Goal: Share content: Share content

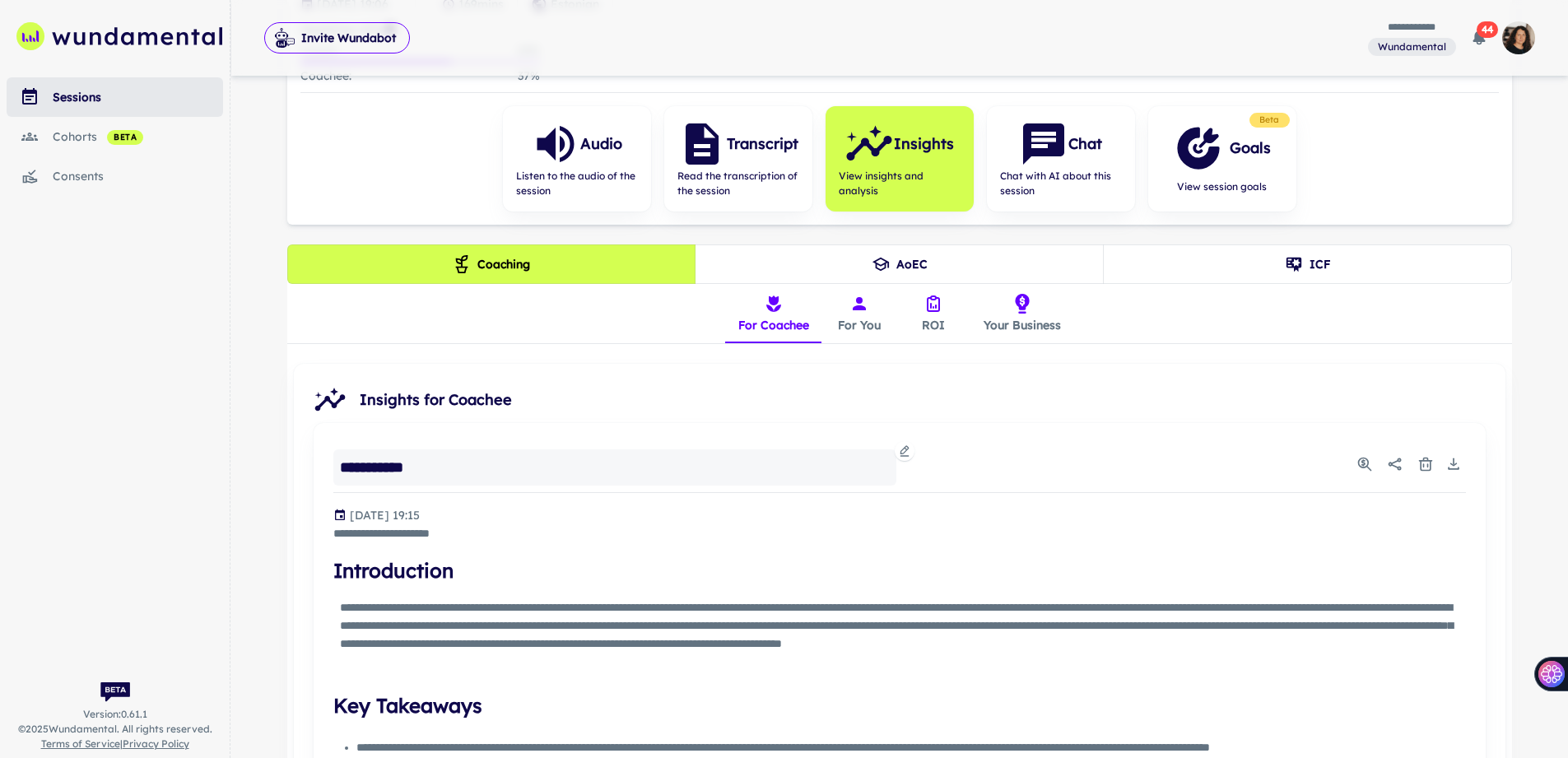
scroll to position [232, 0]
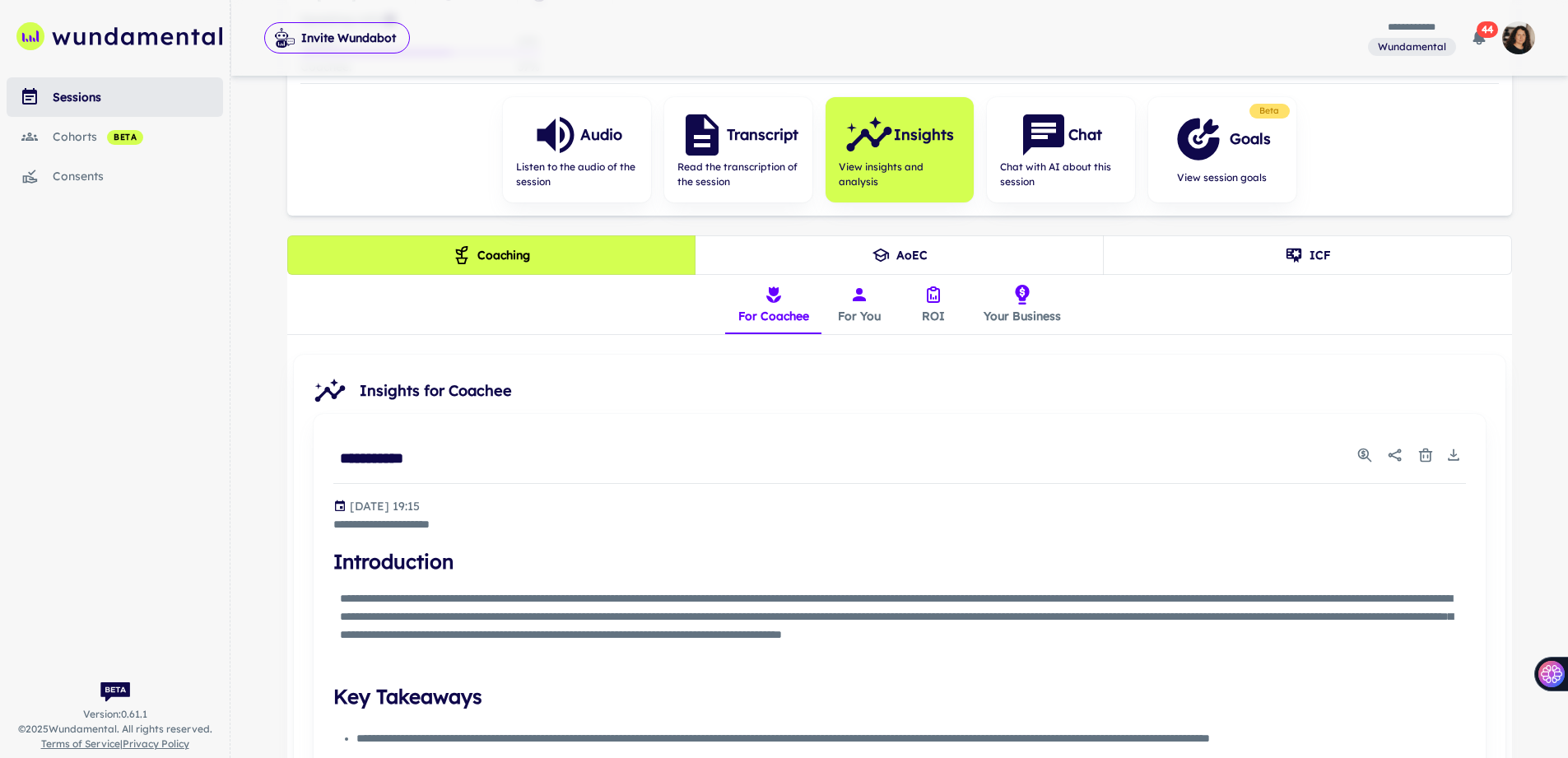
click at [73, 87] on link "sessions" at bounding box center [114, 97] width 216 height 40
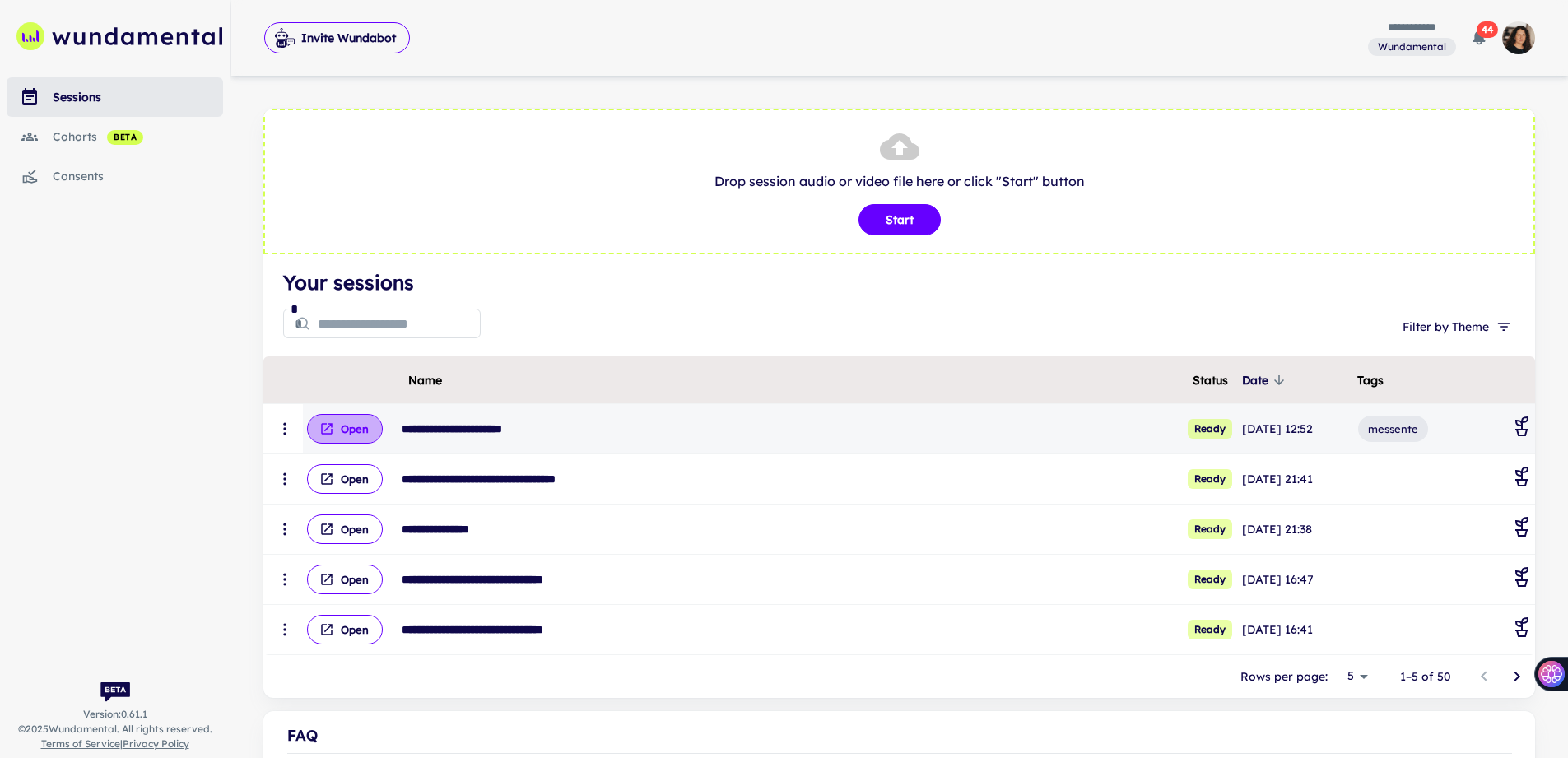
click at [355, 430] on button "Open" at bounding box center [345, 428] width 75 height 29
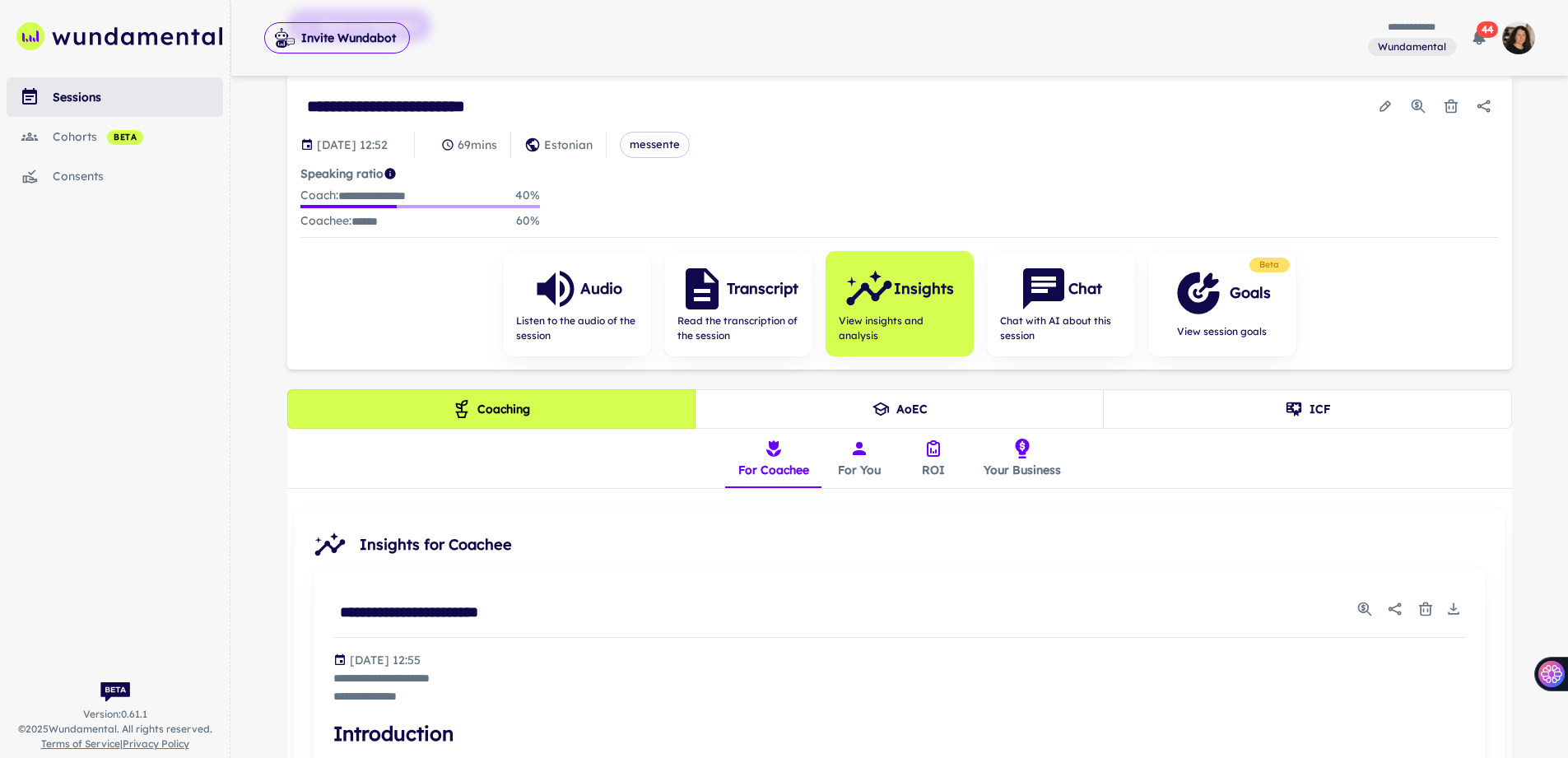
scroll to position [123, 0]
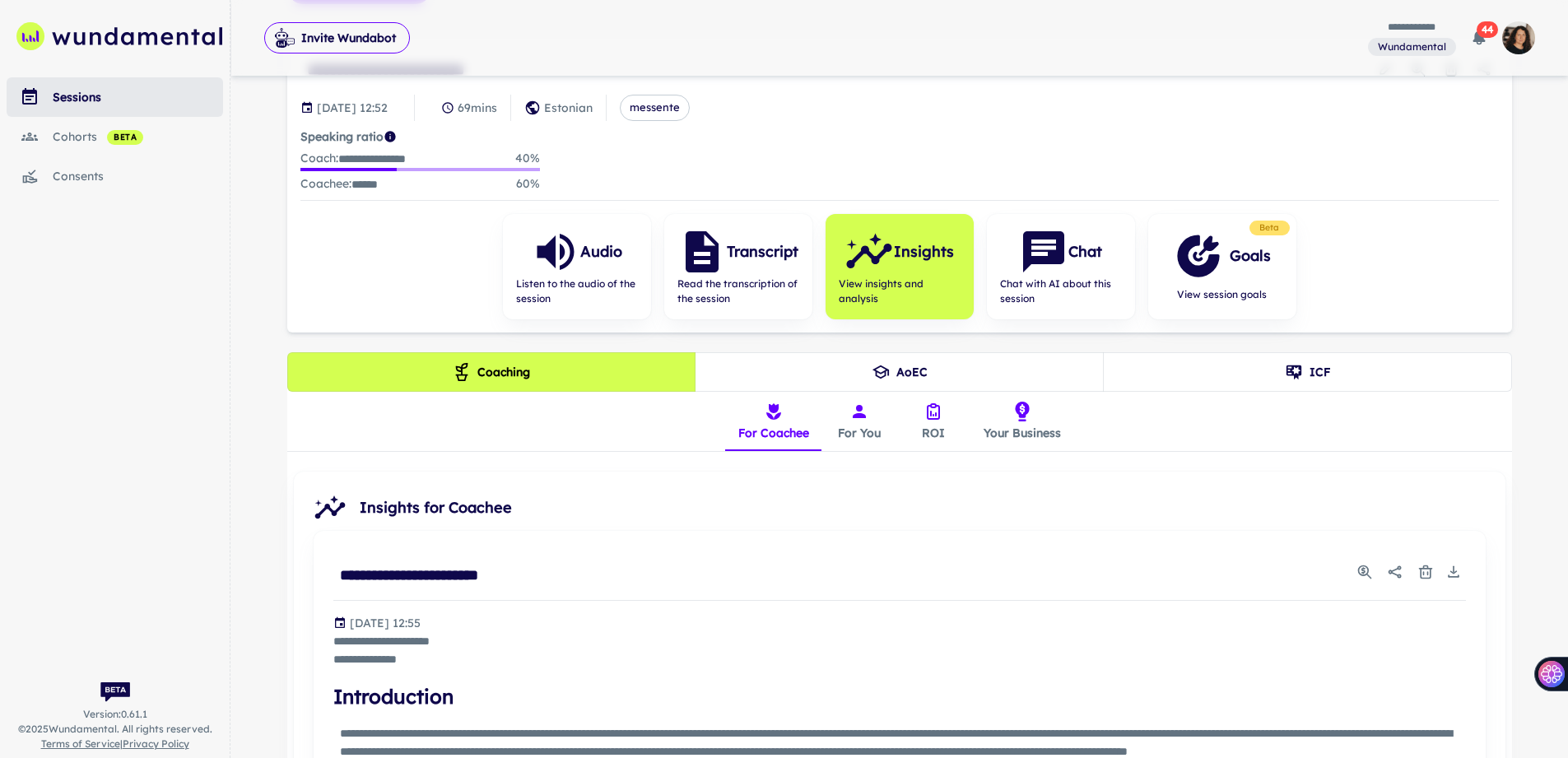
click at [1262, 376] on button "ICF" at bounding box center [1308, 372] width 409 height 40
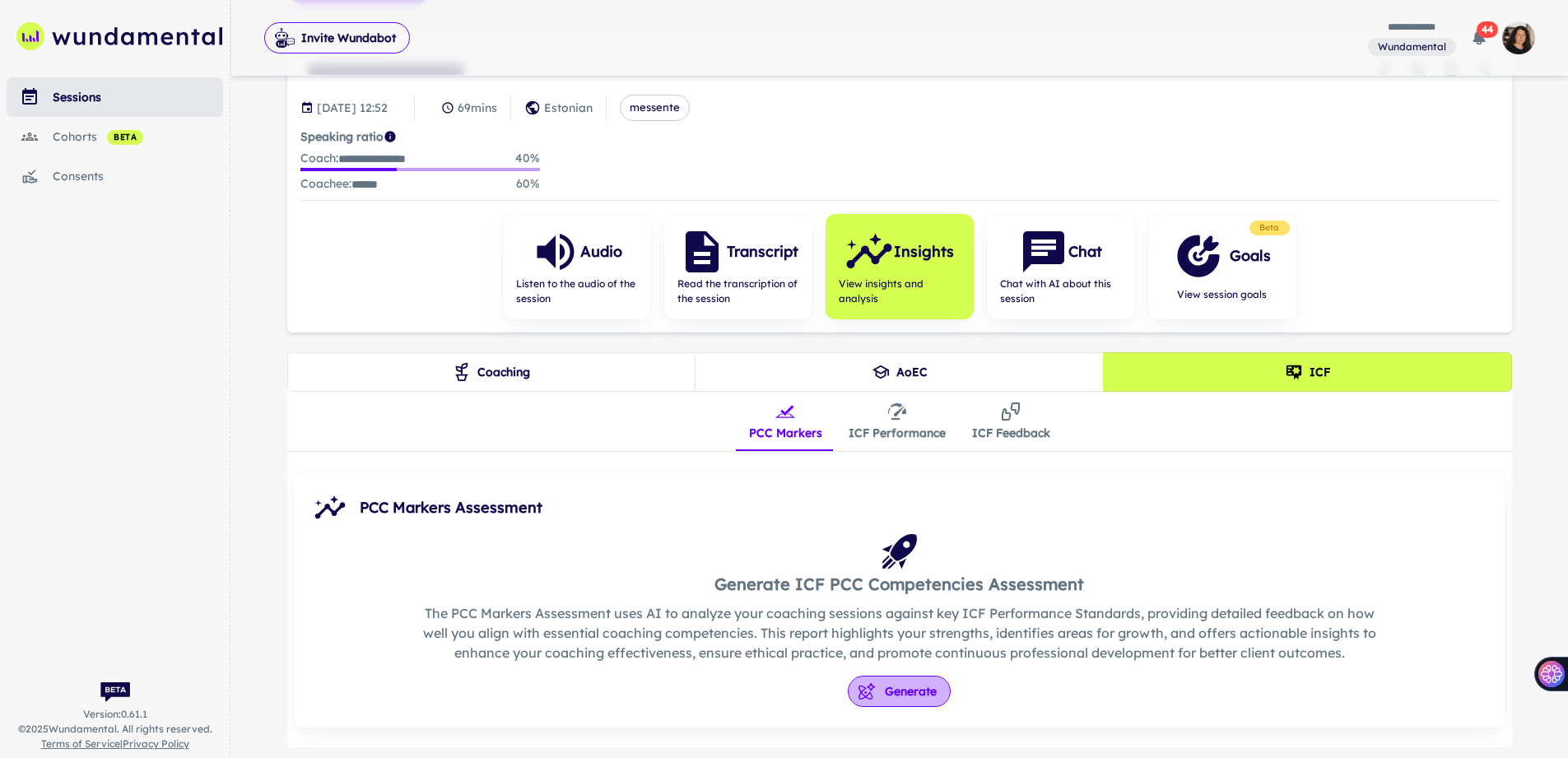
click at [886, 696] on button "Generate" at bounding box center [899, 691] width 103 height 31
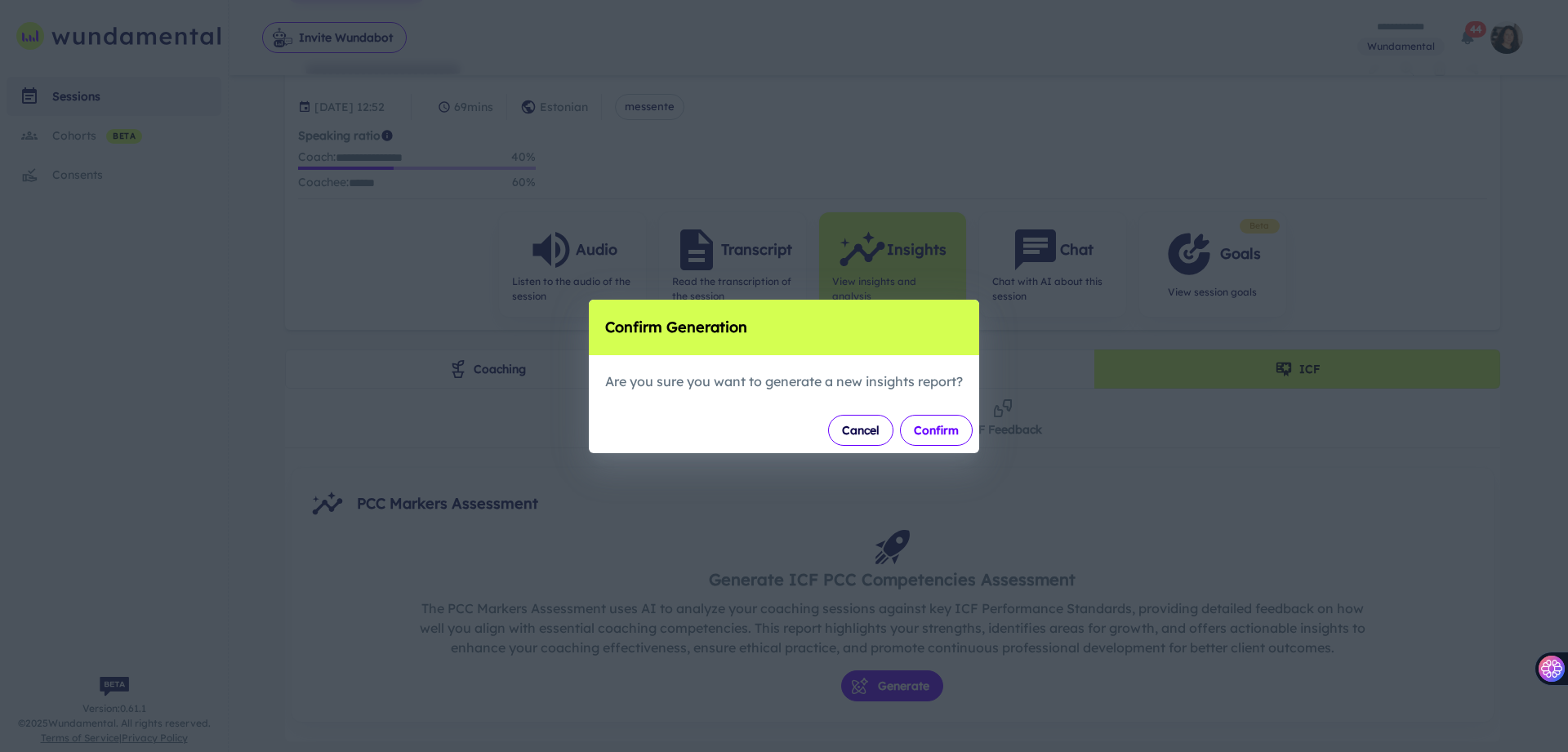
click at [945, 429] on button "Confirm" at bounding box center [936, 430] width 73 height 31
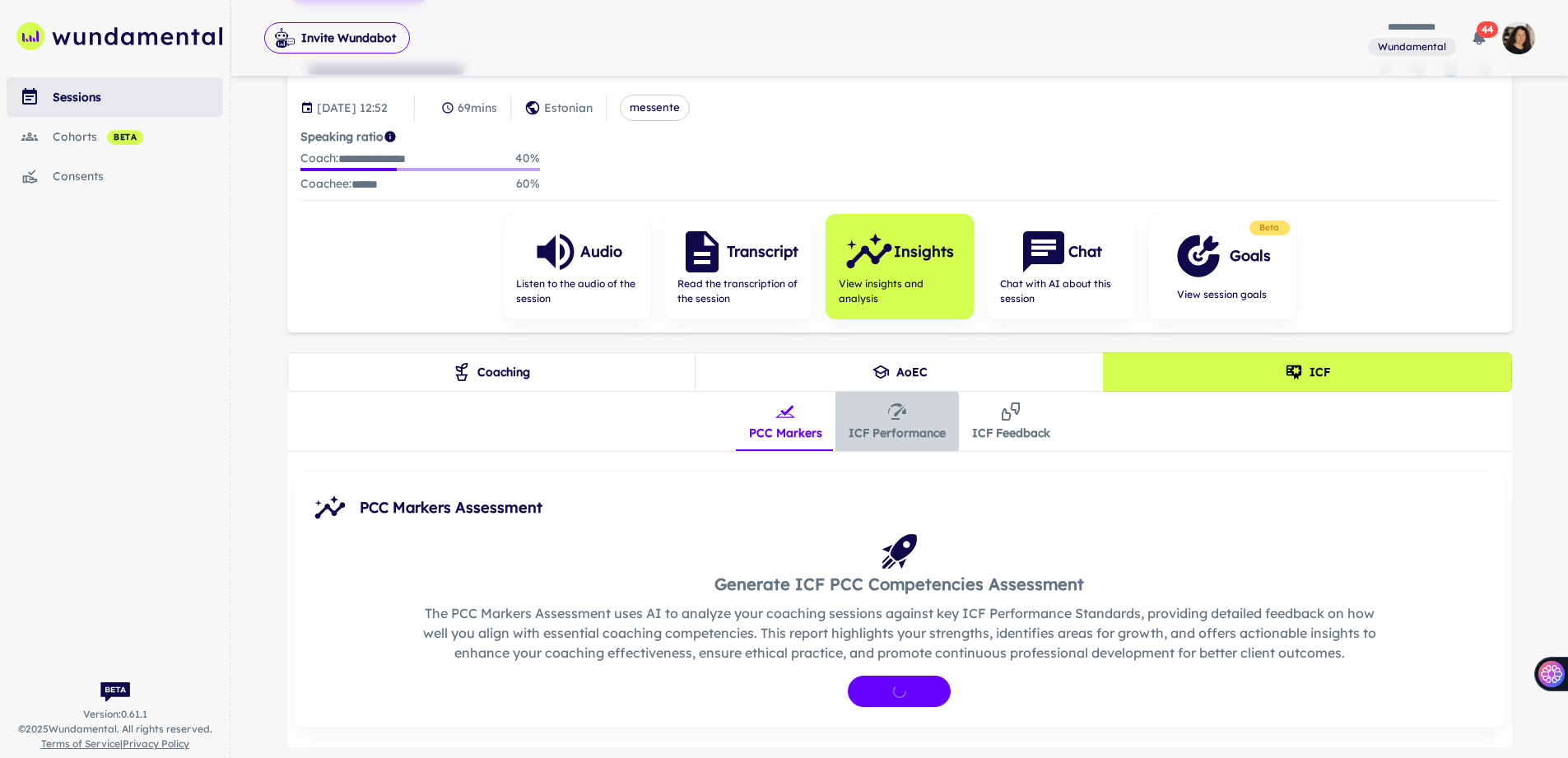
click at [875, 421] on button "ICF Performance" at bounding box center [897, 421] width 123 height 59
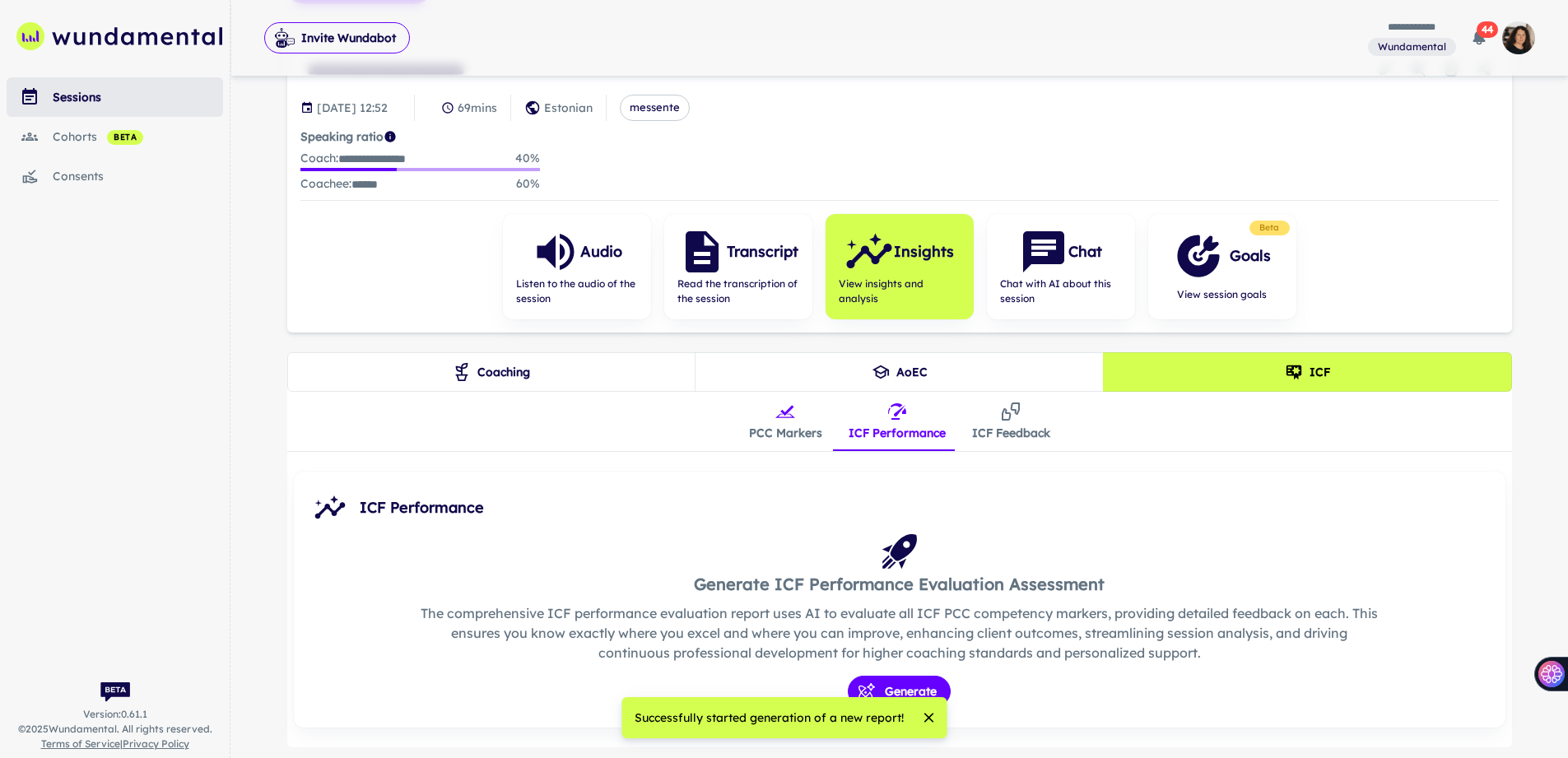
click at [770, 418] on button "PCC Markers" at bounding box center [786, 421] width 99 height 59
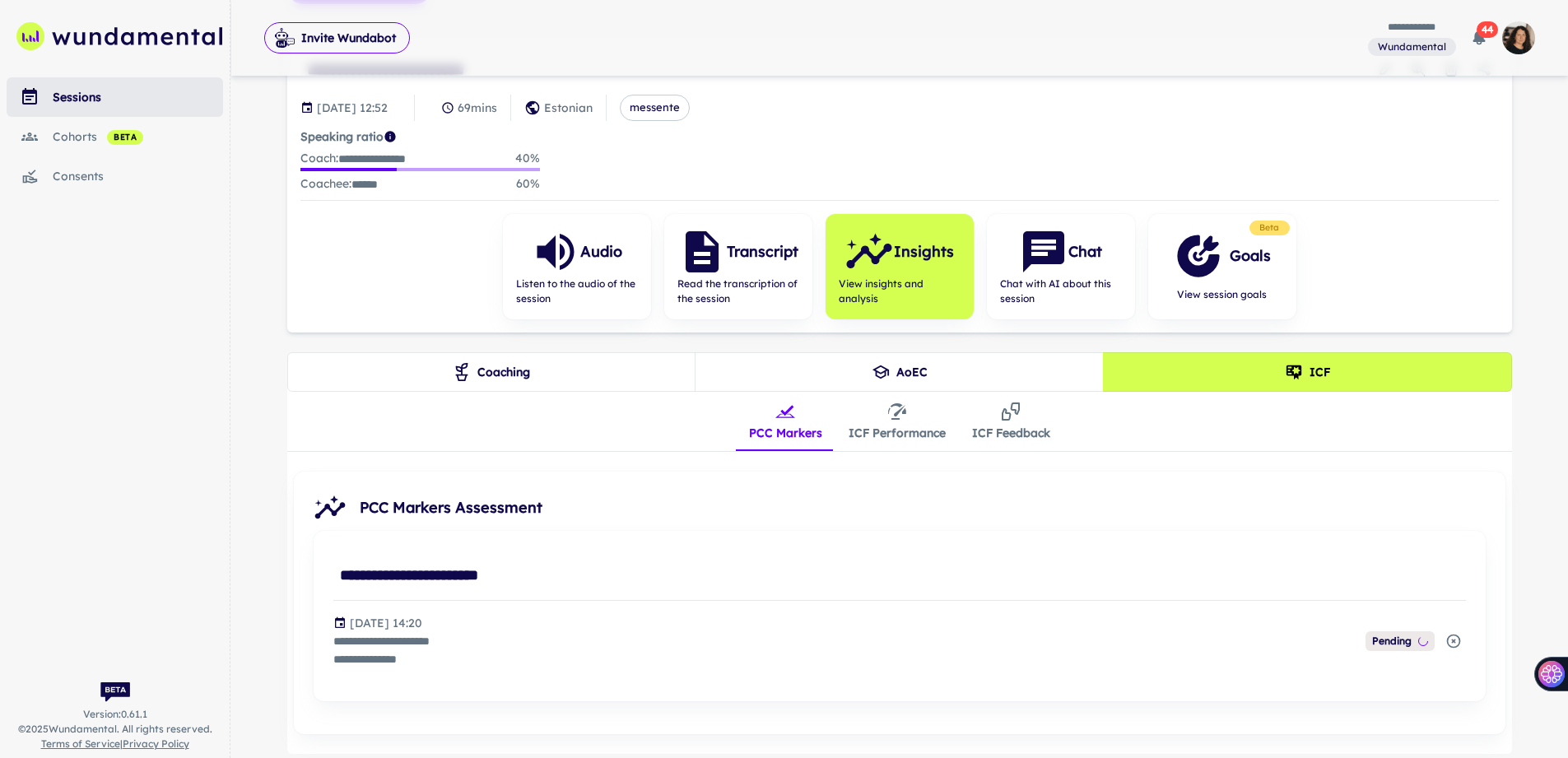
click at [900, 427] on button "ICF Performance" at bounding box center [897, 421] width 123 height 59
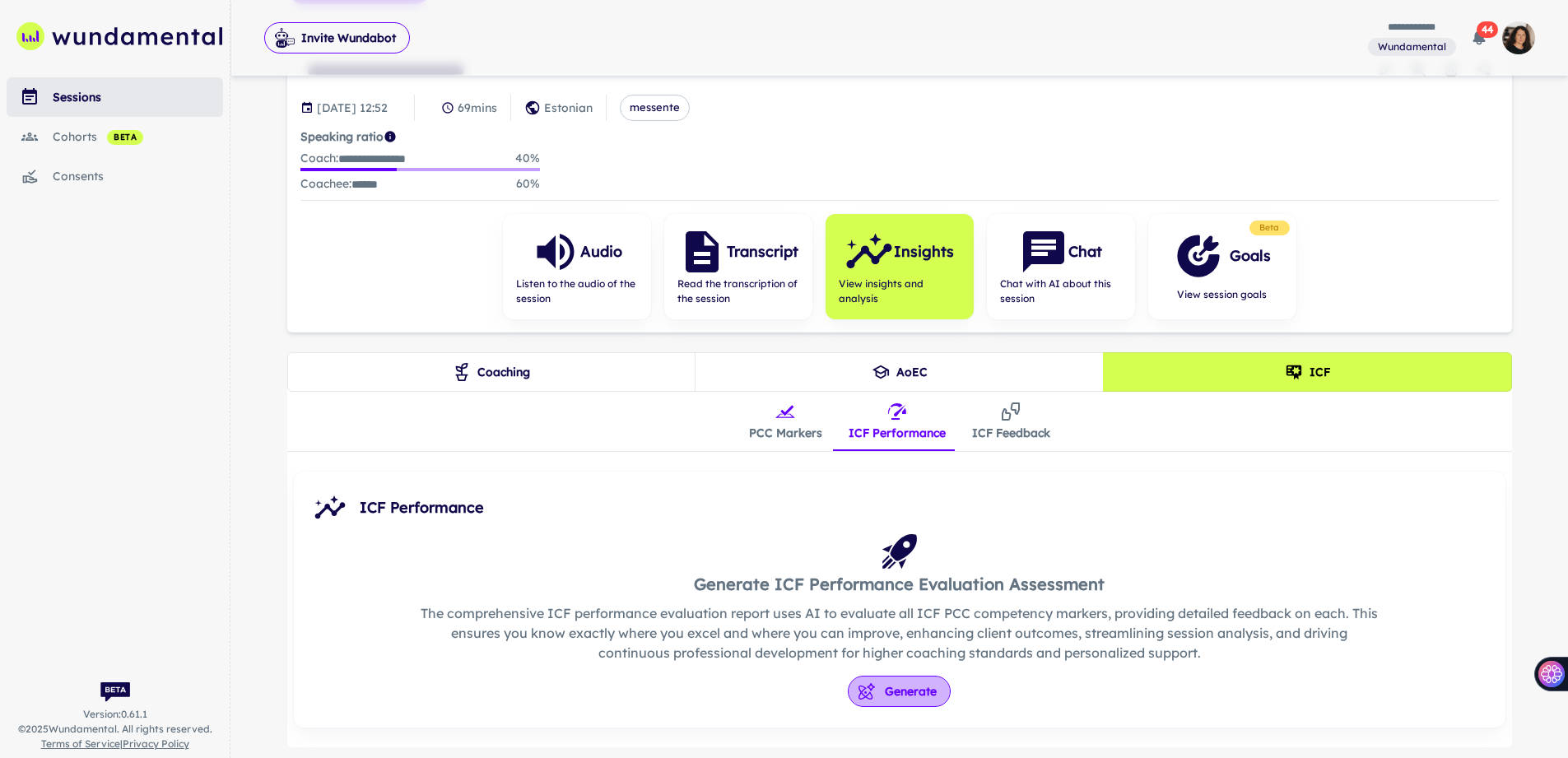
click at [897, 695] on button "Generate" at bounding box center [899, 691] width 103 height 31
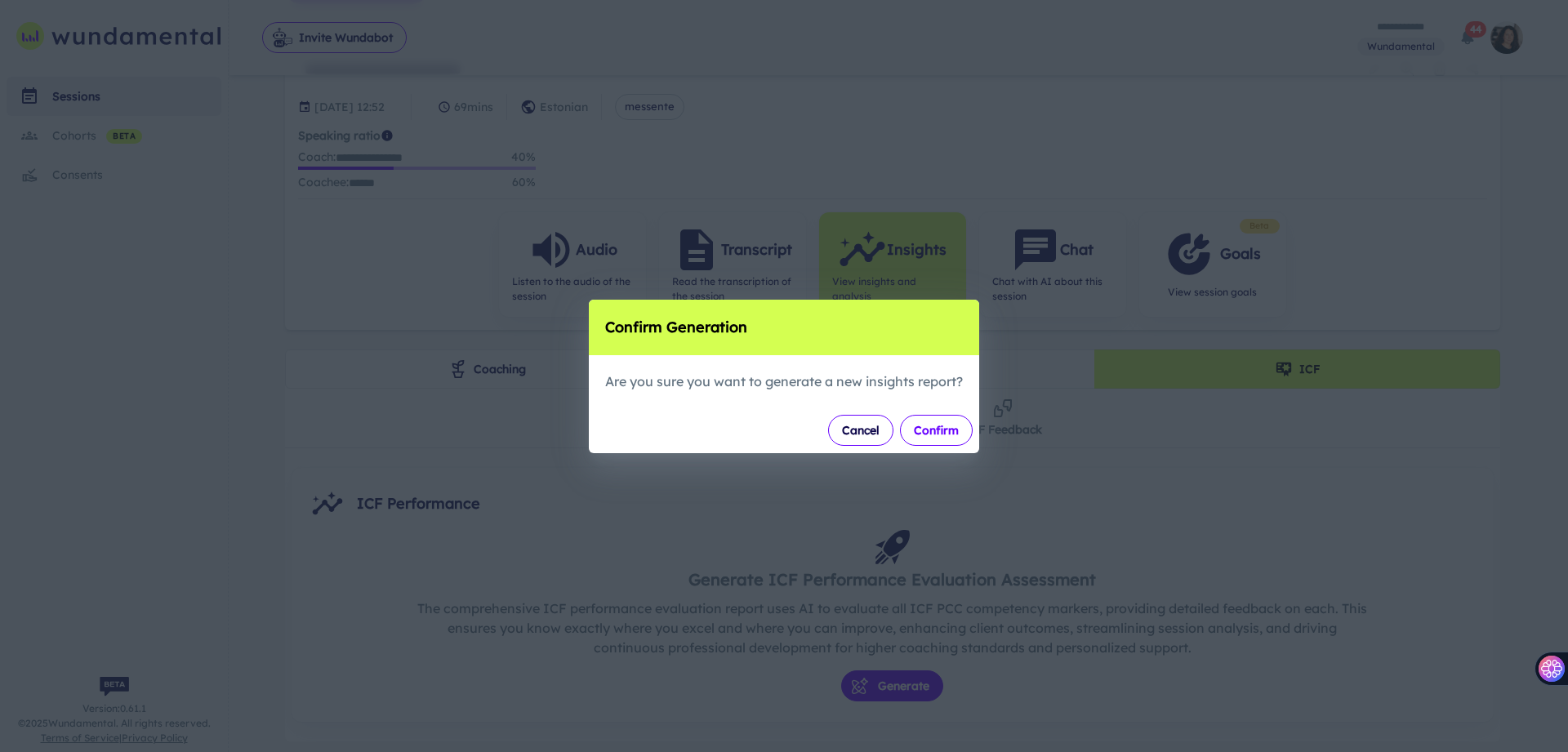
click at [946, 436] on button "Confirm" at bounding box center [936, 430] width 73 height 31
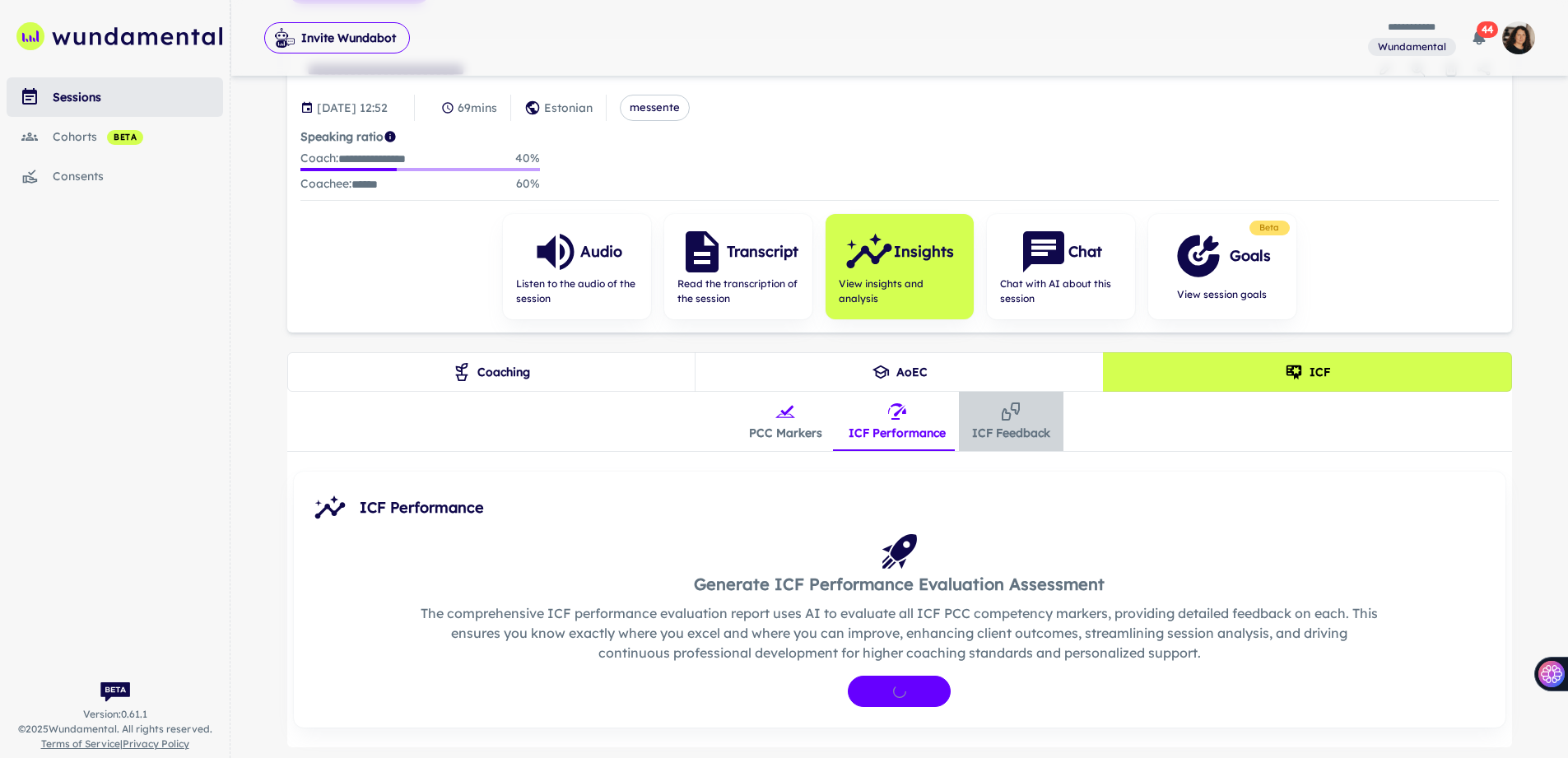
click at [1005, 435] on button "ICF Feedback" at bounding box center [1011, 421] width 105 height 59
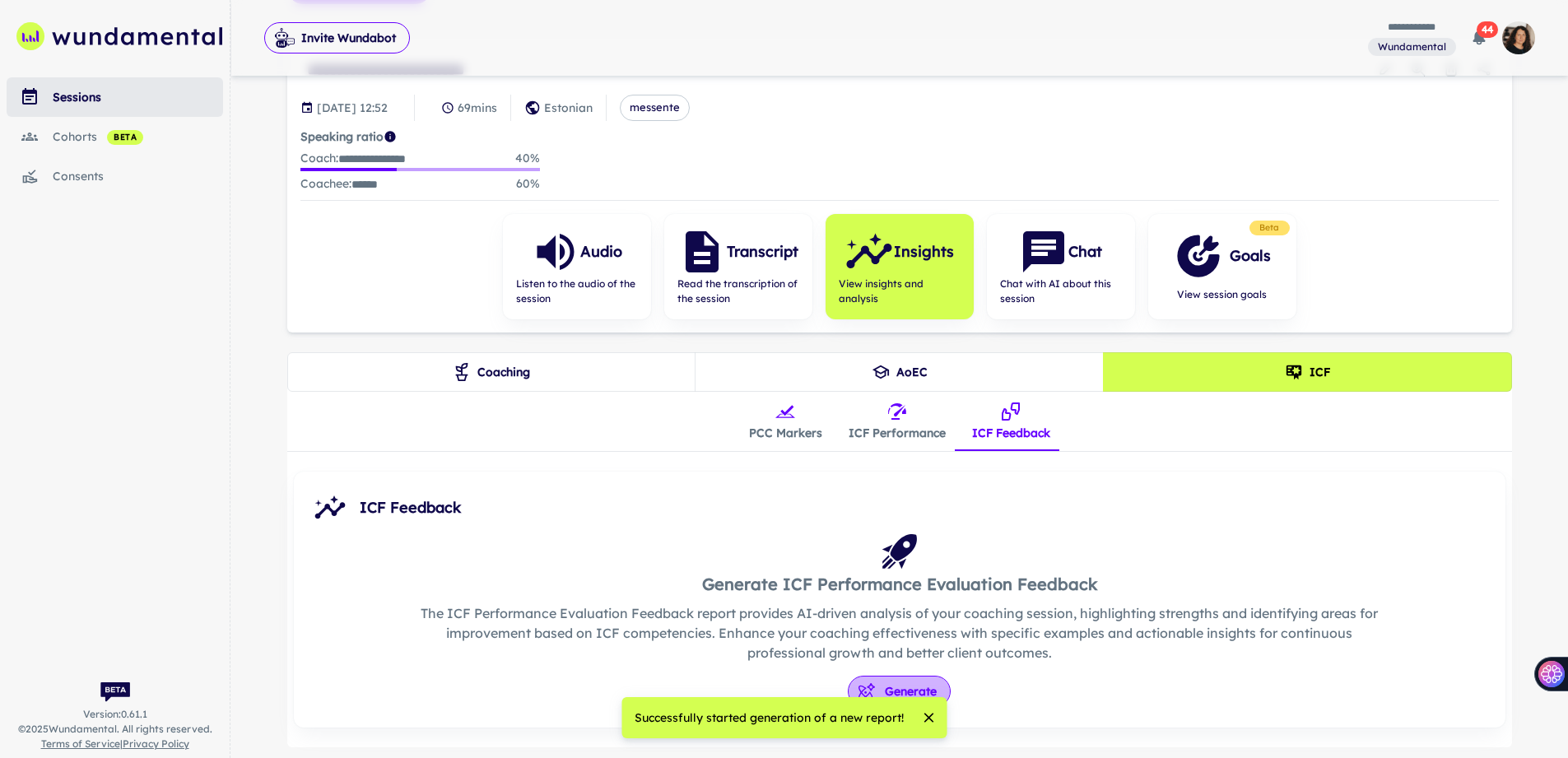
click at [898, 678] on button "Generate" at bounding box center [899, 691] width 103 height 31
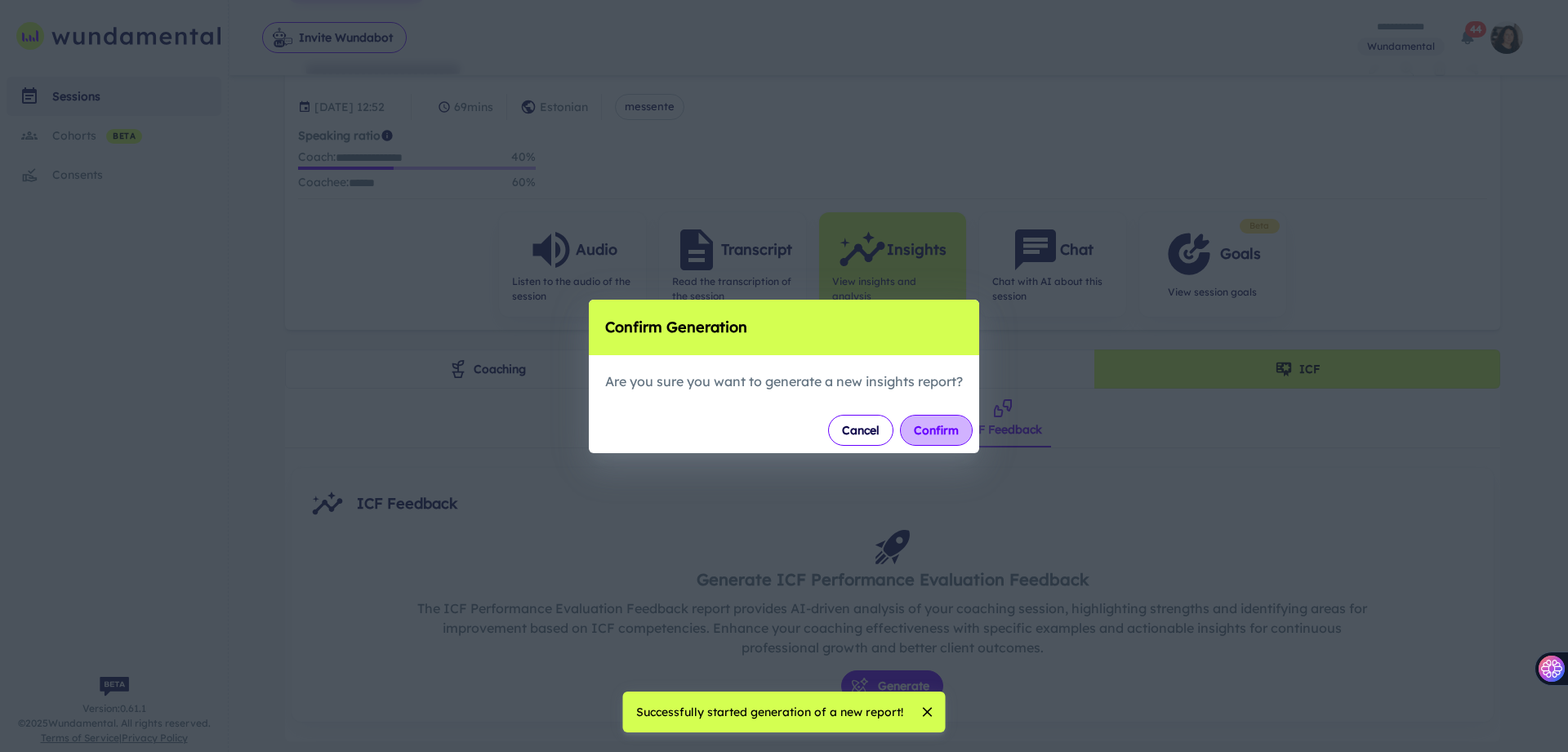
click at [935, 424] on button "Confirm" at bounding box center [936, 430] width 73 height 31
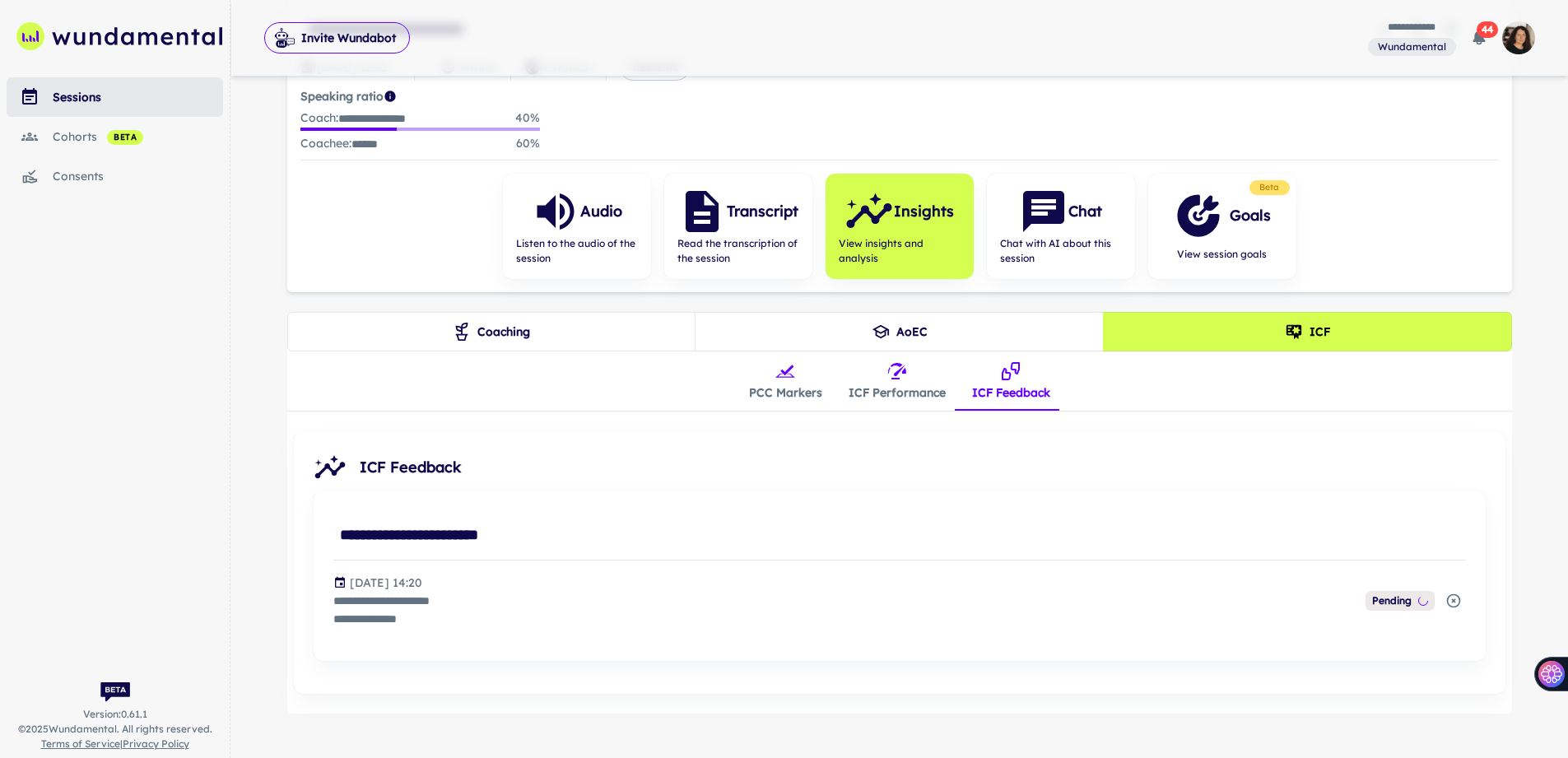
scroll to position [183, 0]
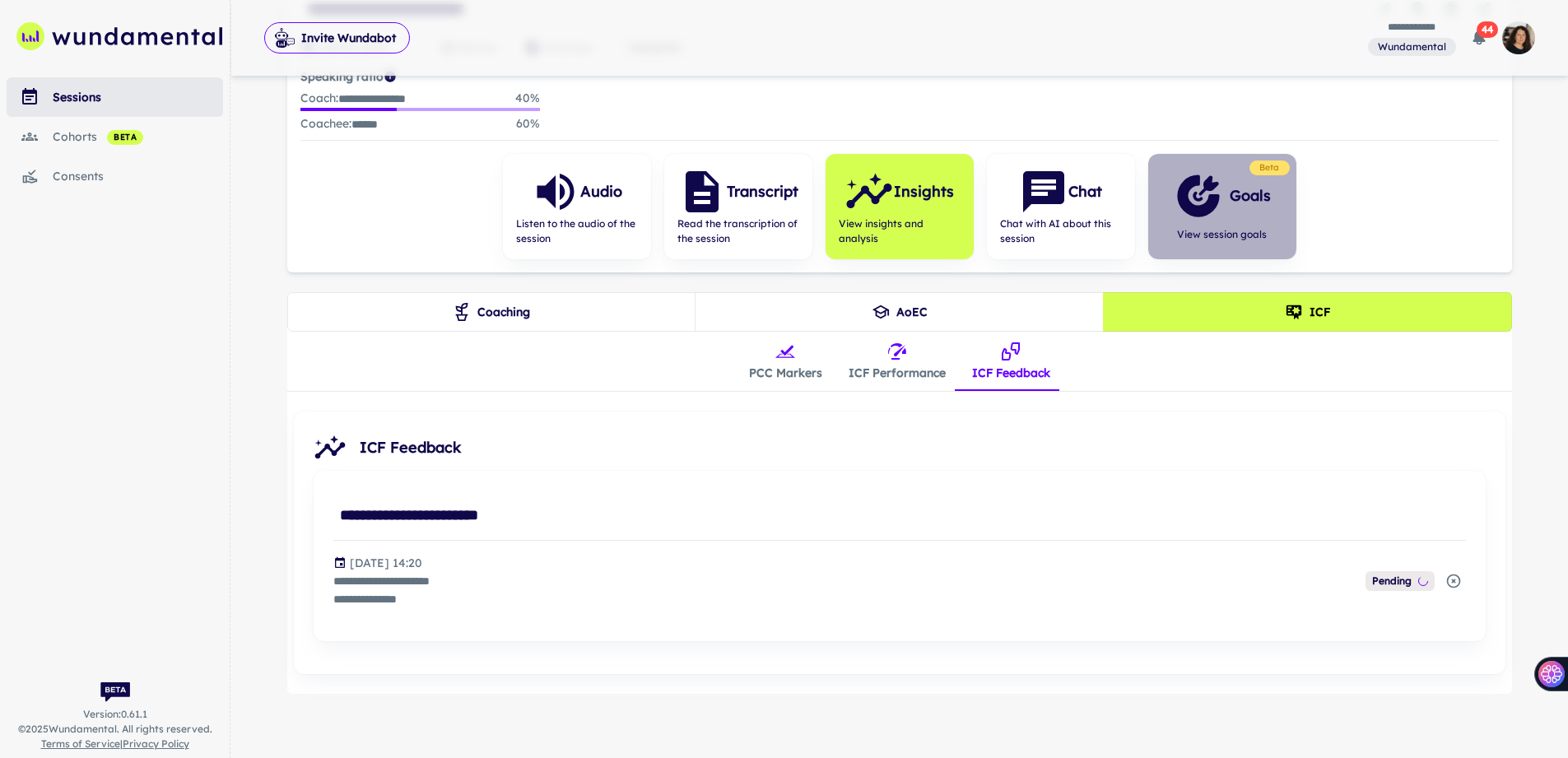
click at [1213, 227] on span "View session goals" at bounding box center [1223, 234] width 97 height 15
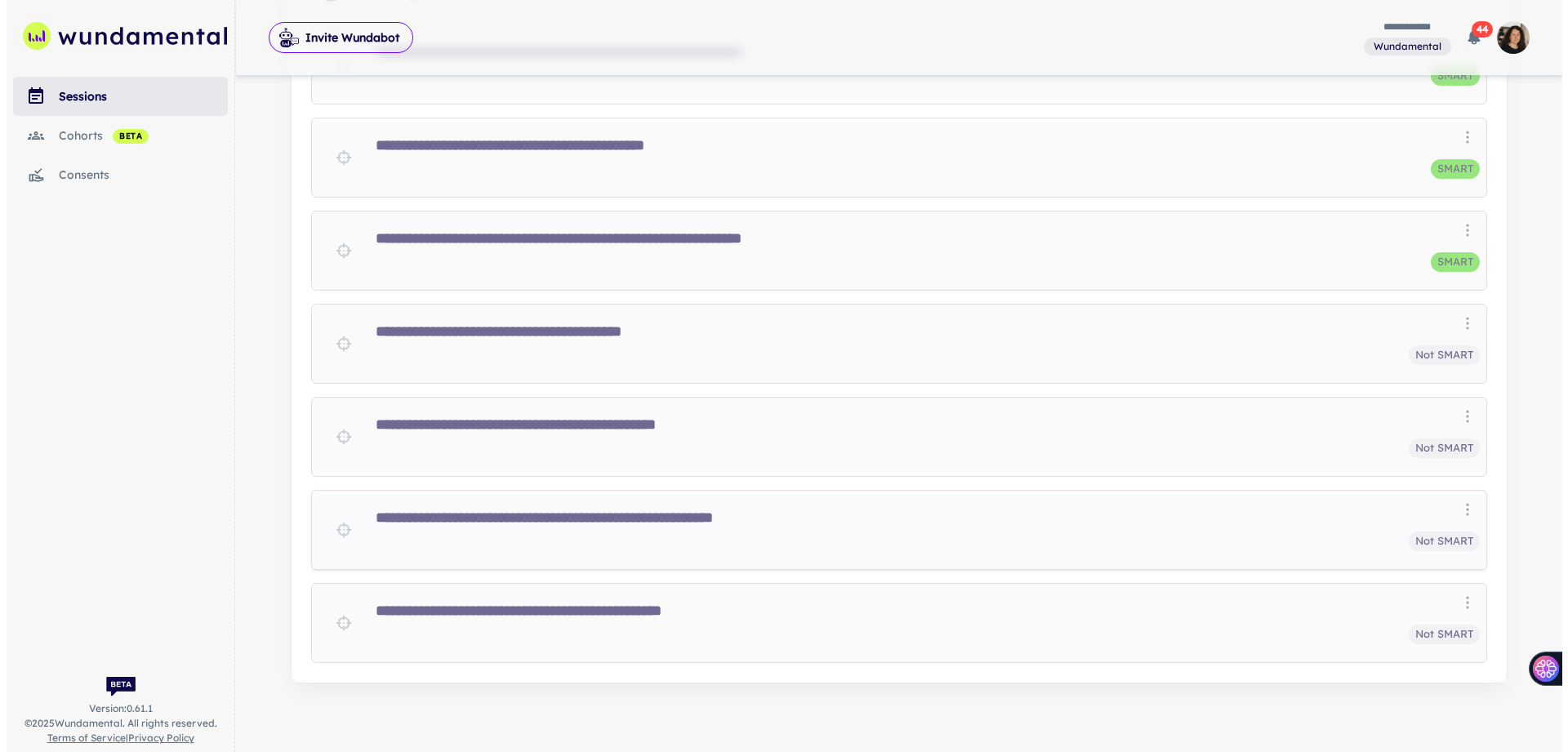
scroll to position [535, 0]
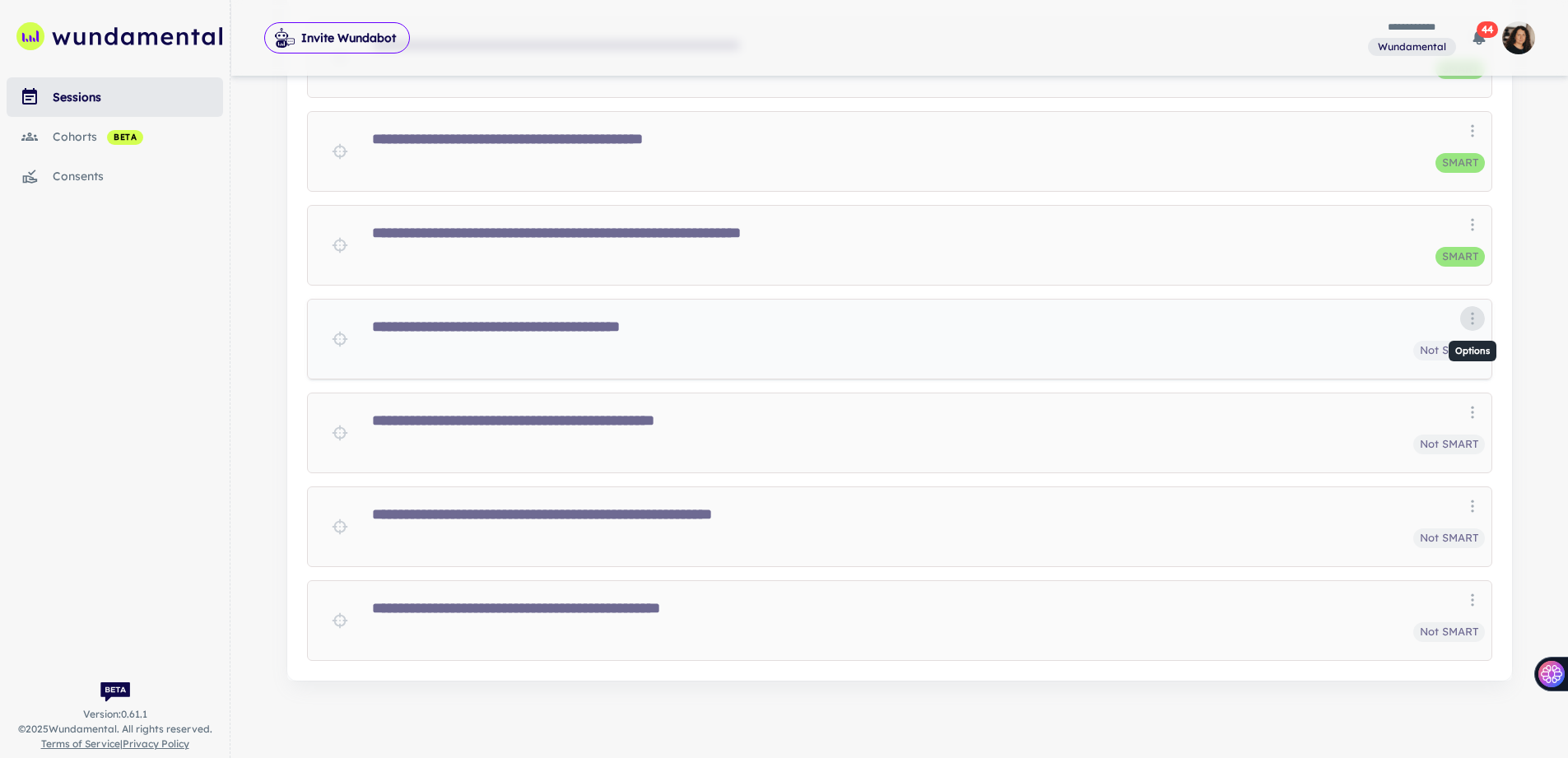
click at [1473, 317] on icon "Options" at bounding box center [1472, 318] width 17 height 17
click at [1477, 383] on li "Delete" at bounding box center [1497, 379] width 74 height 29
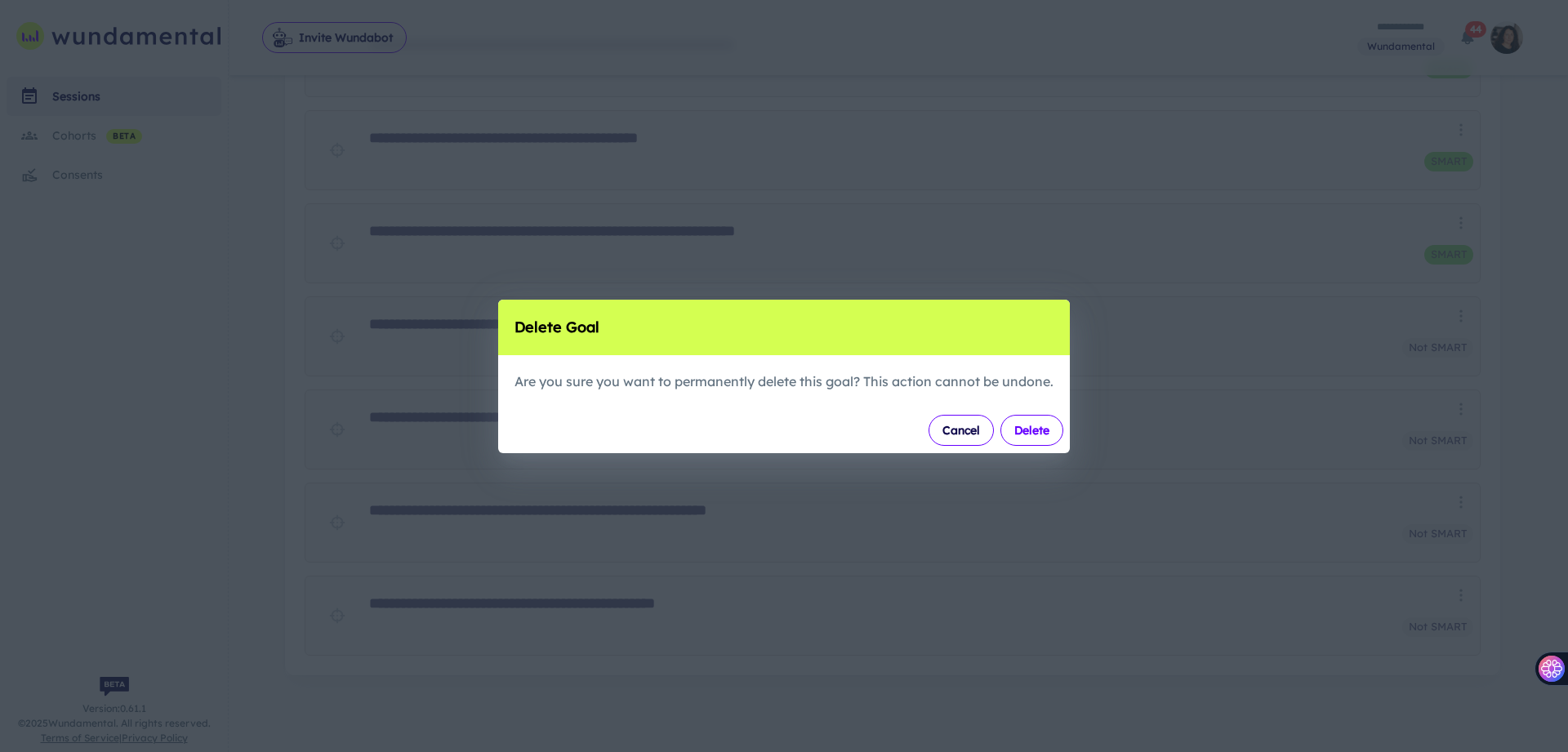
click at [1047, 431] on button "Delete" at bounding box center [1032, 430] width 63 height 31
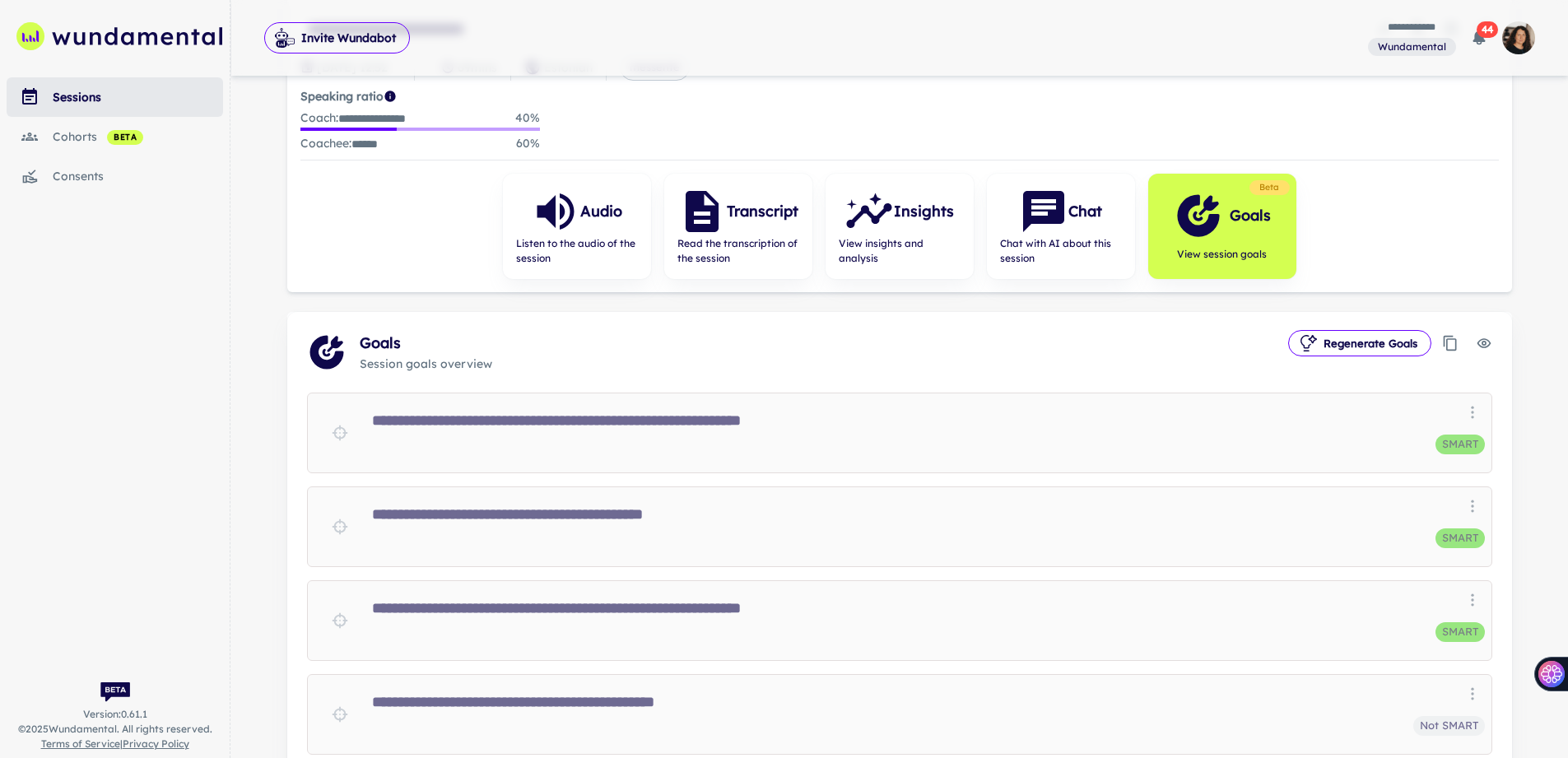
scroll to position [94, 0]
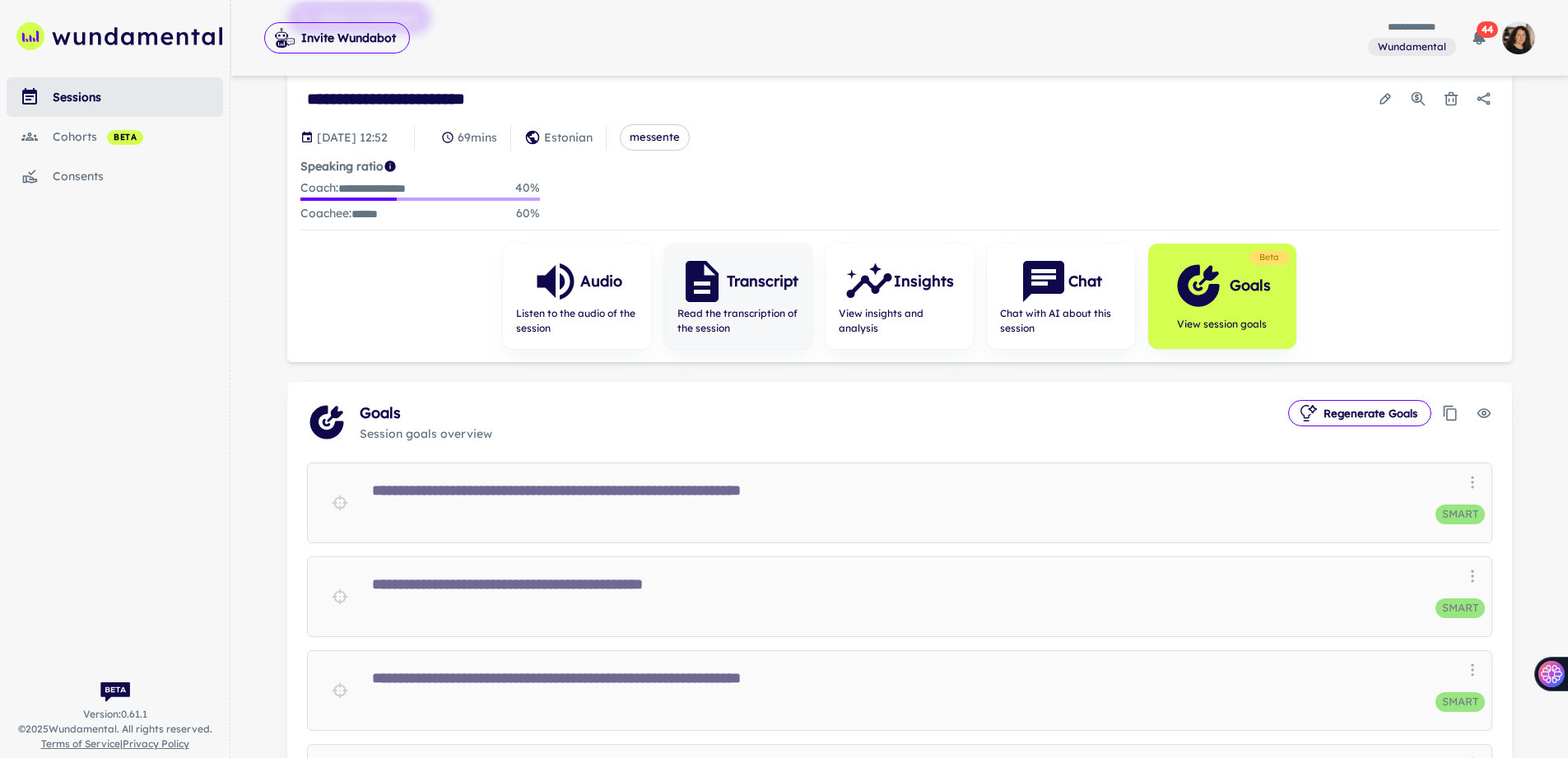
click at [737, 290] on h6 "Transcript" at bounding box center [762, 282] width 72 height 23
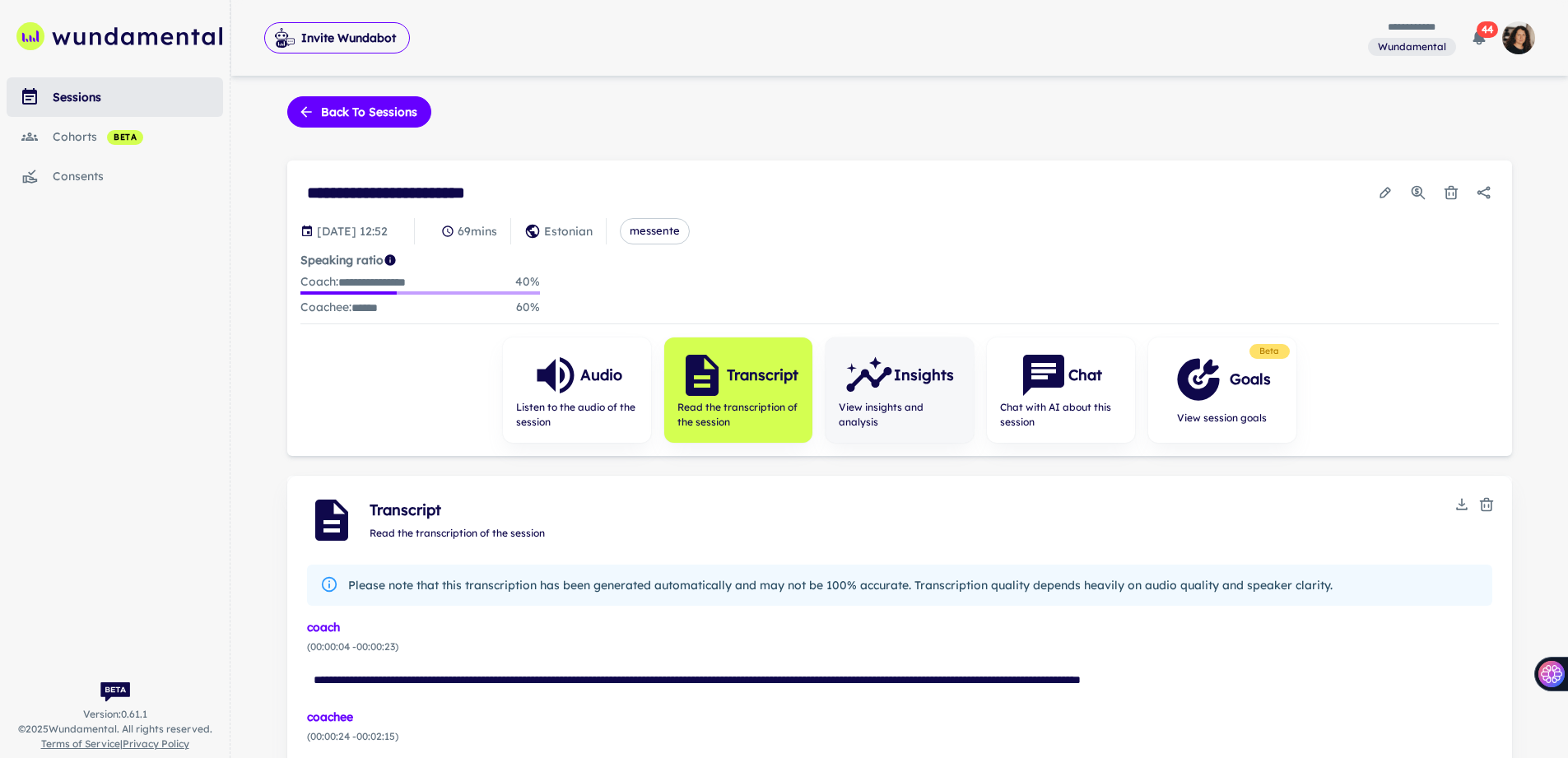
click at [870, 374] on icon "button" at bounding box center [869, 379] width 45 height 25
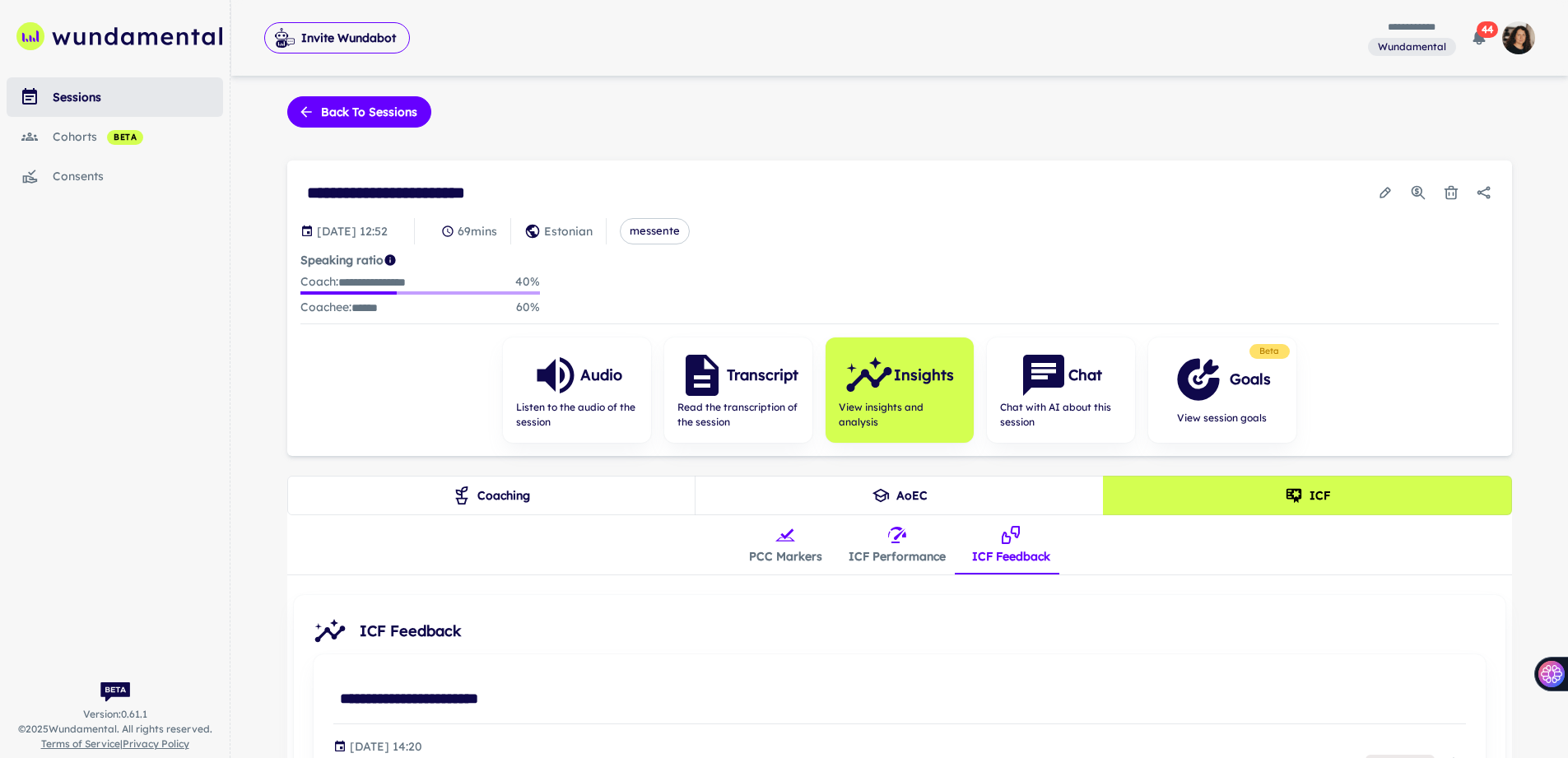
click at [787, 538] on icon "insights tabs" at bounding box center [785, 535] width 19 height 19
click at [598, 407] on span "Listen to the audio of the session" at bounding box center [577, 414] width 121 height 29
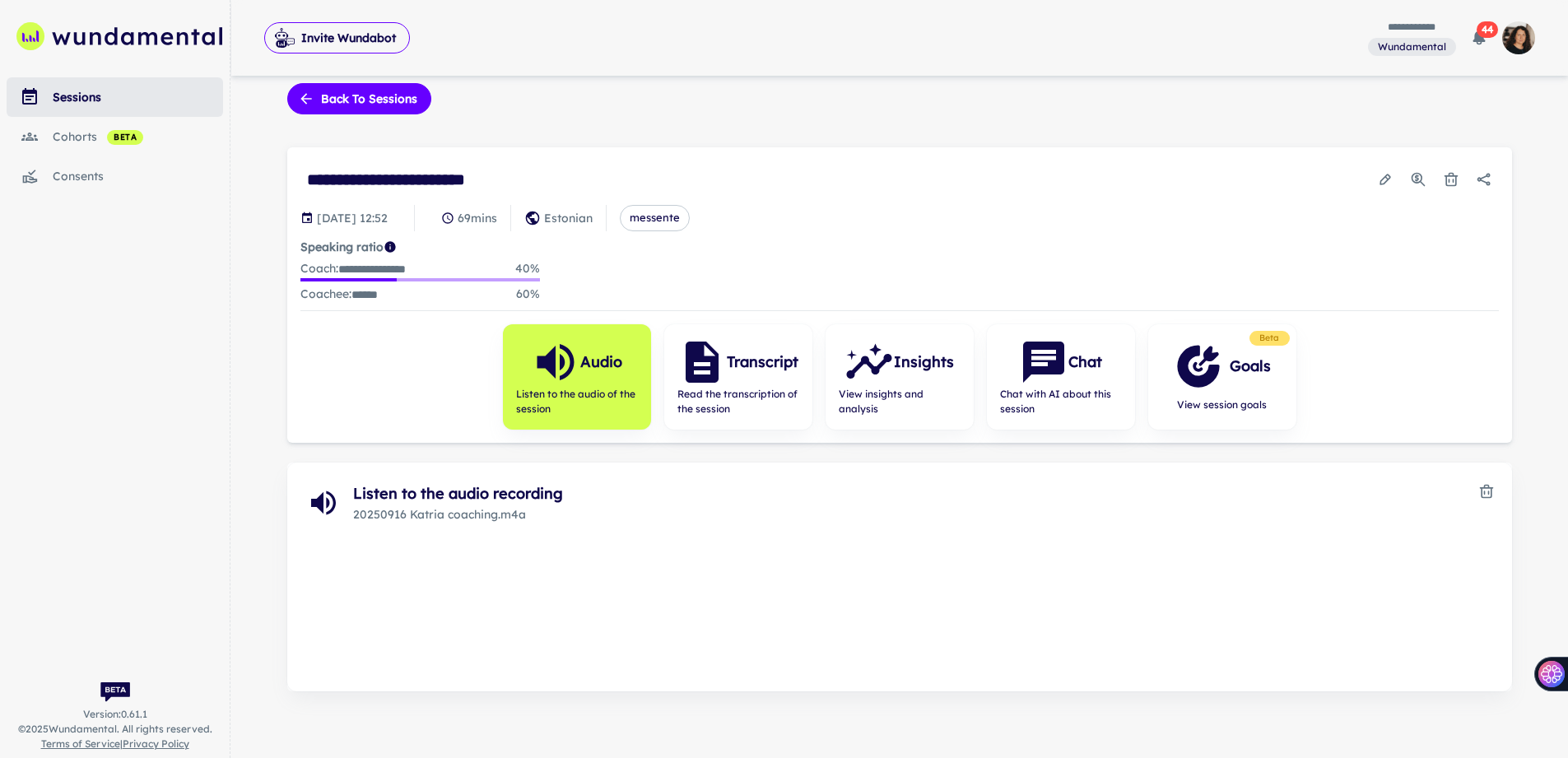
scroll to position [24, 0]
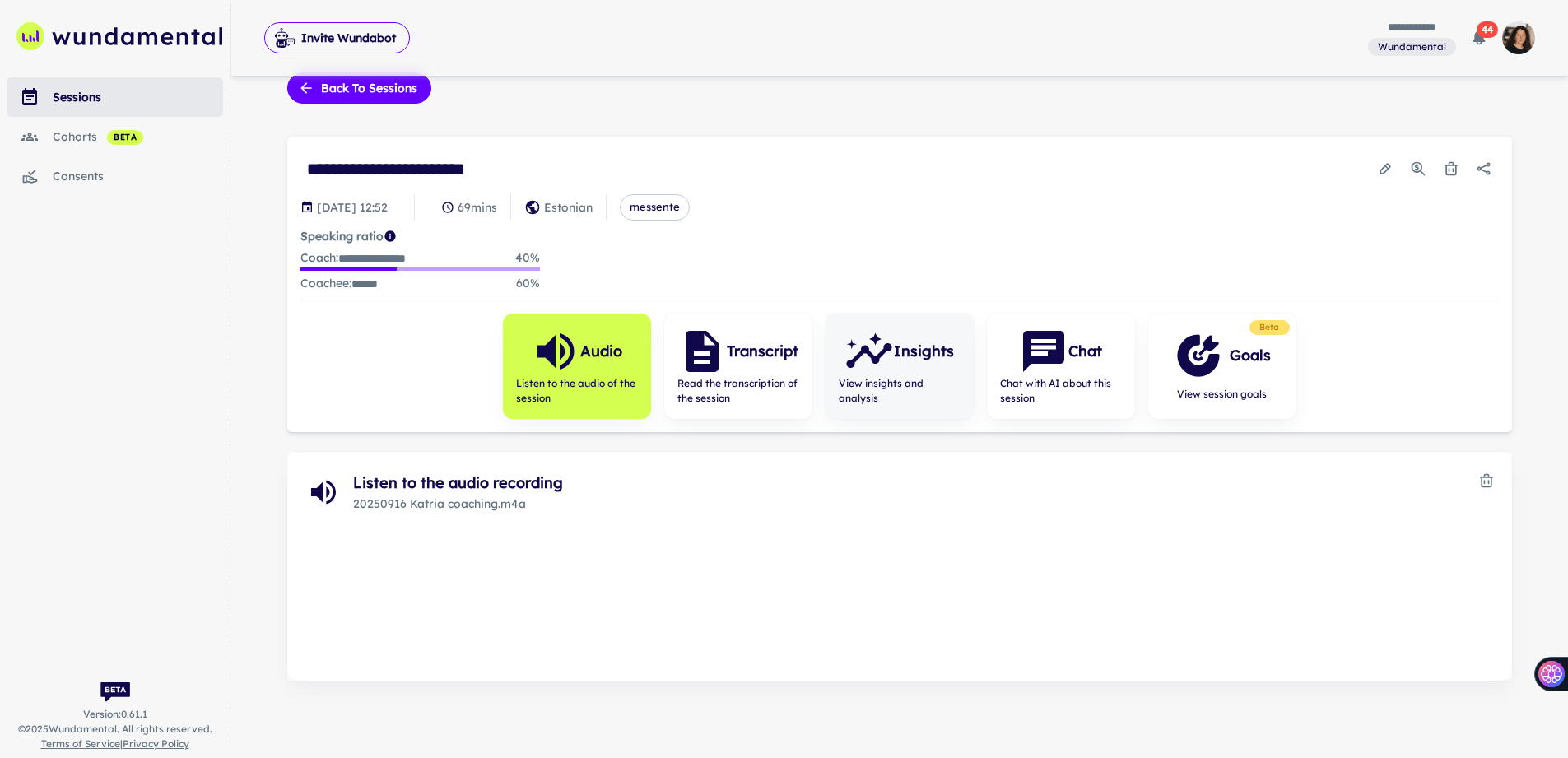
click at [866, 376] on span "View insights and analysis" at bounding box center [899, 391] width 121 height 29
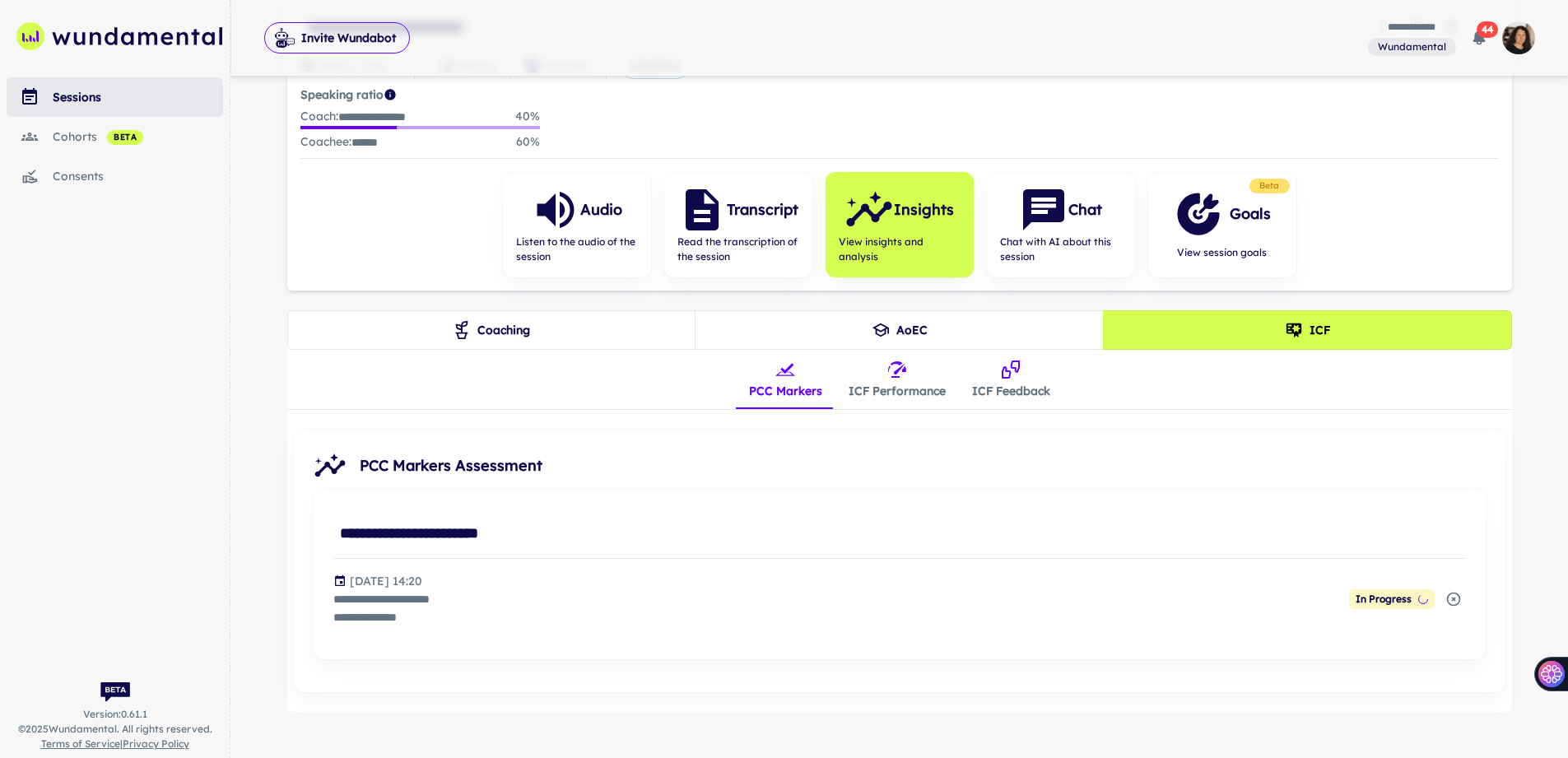
scroll to position [183, 0]
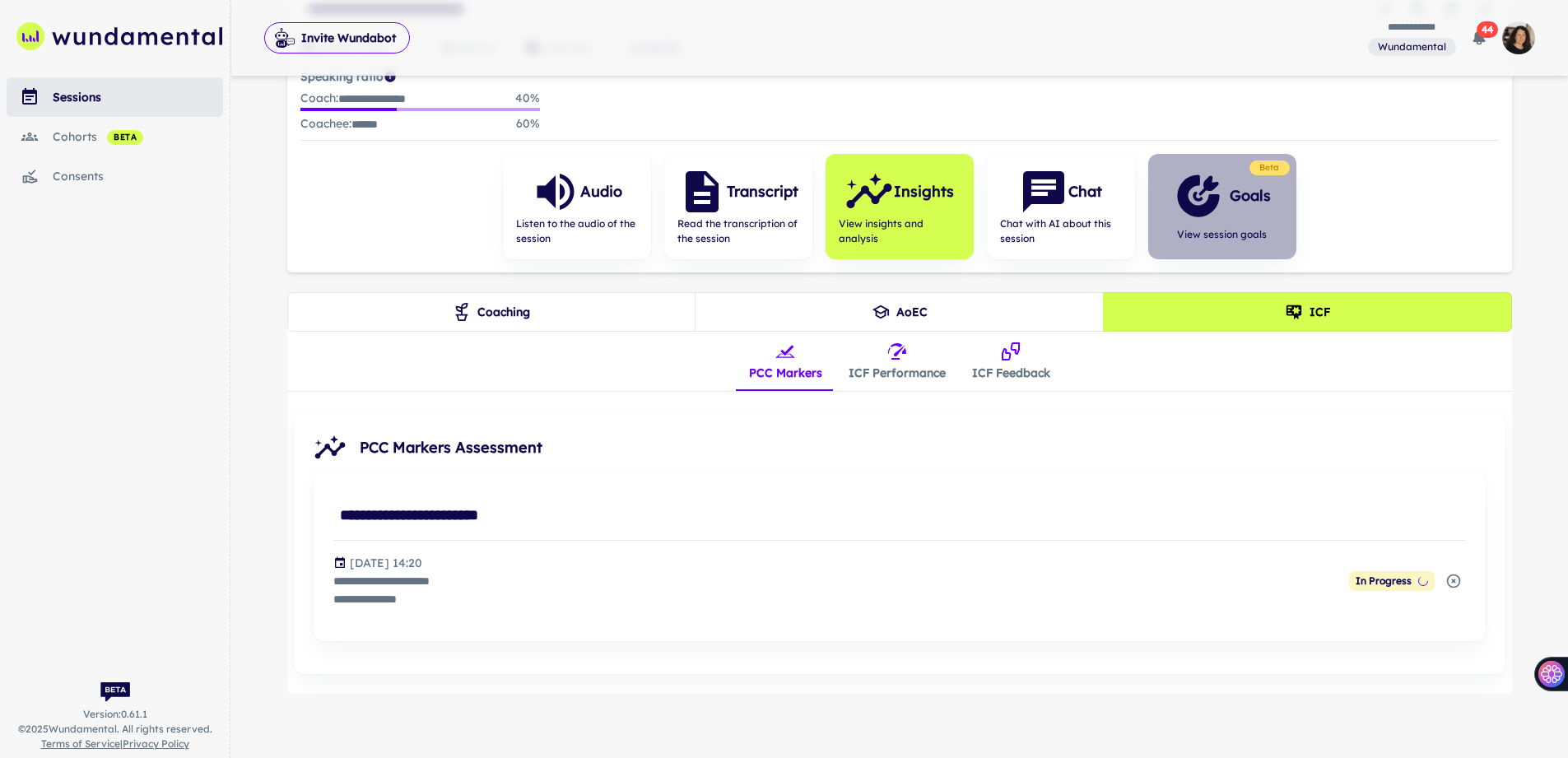
click at [1227, 202] on div "Goals" at bounding box center [1223, 196] width 97 height 50
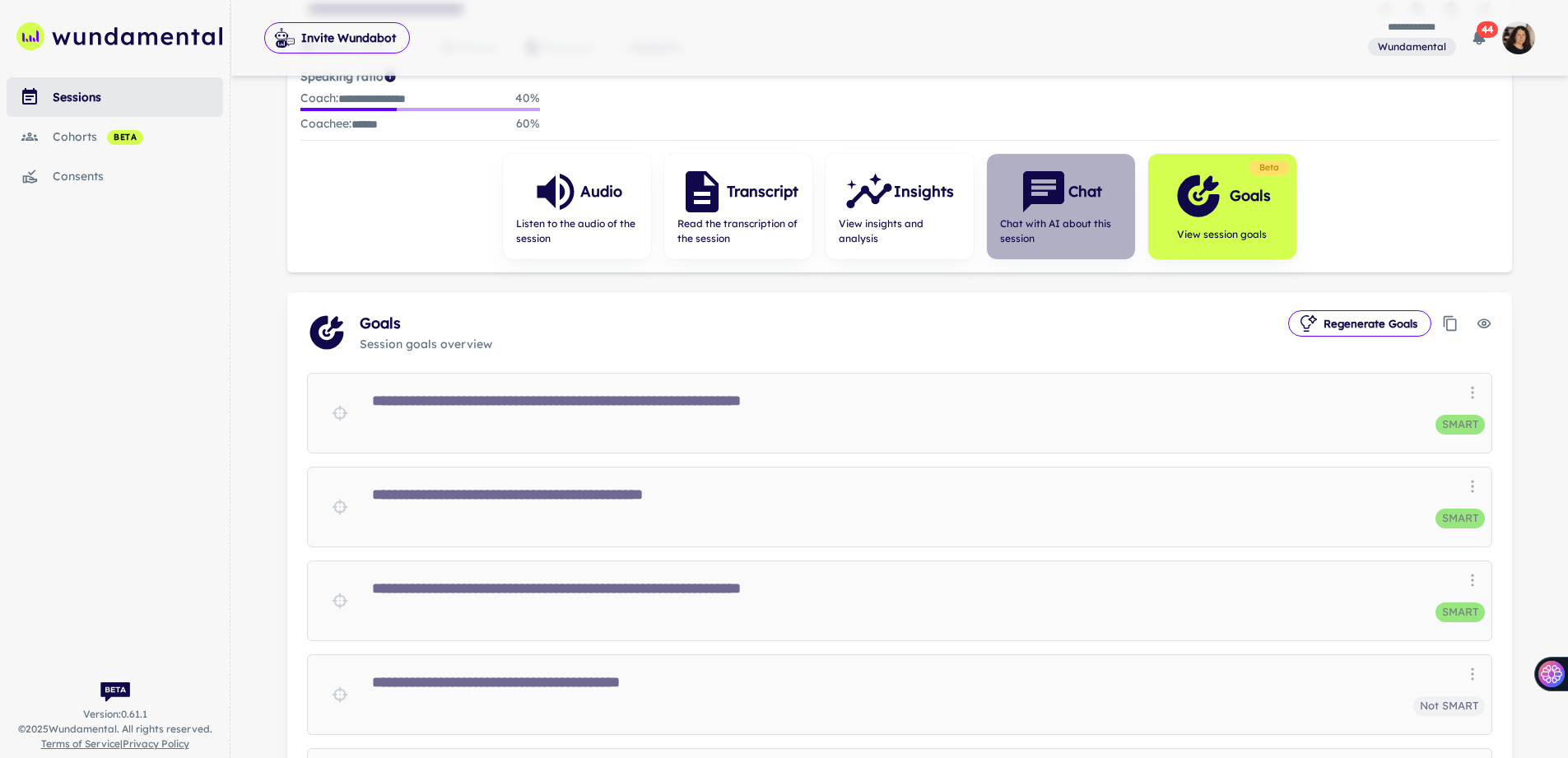
click at [1063, 207] on icon "button" at bounding box center [1044, 192] width 50 height 50
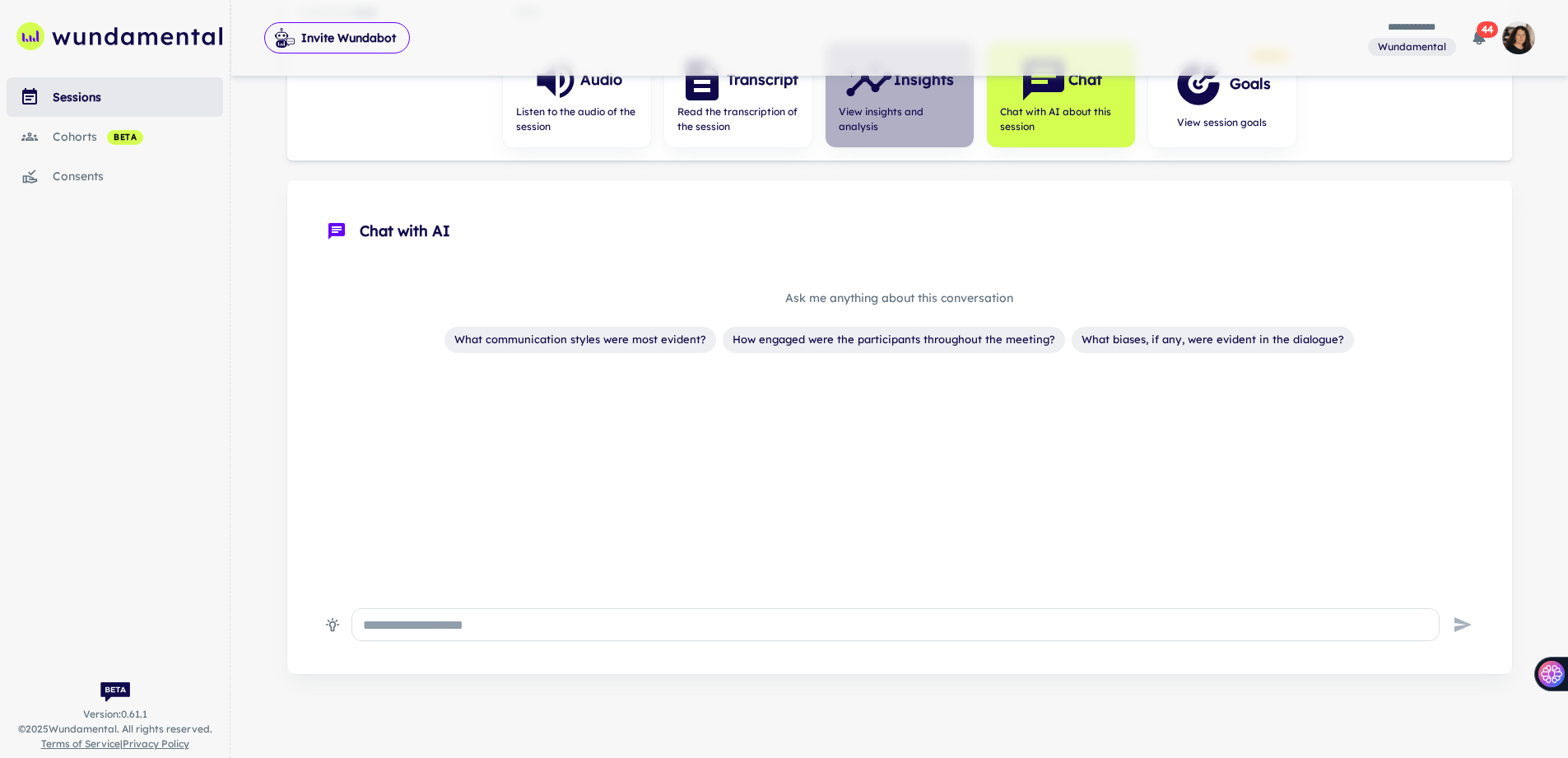
click at [880, 126] on span "View insights and analysis" at bounding box center [899, 119] width 121 height 29
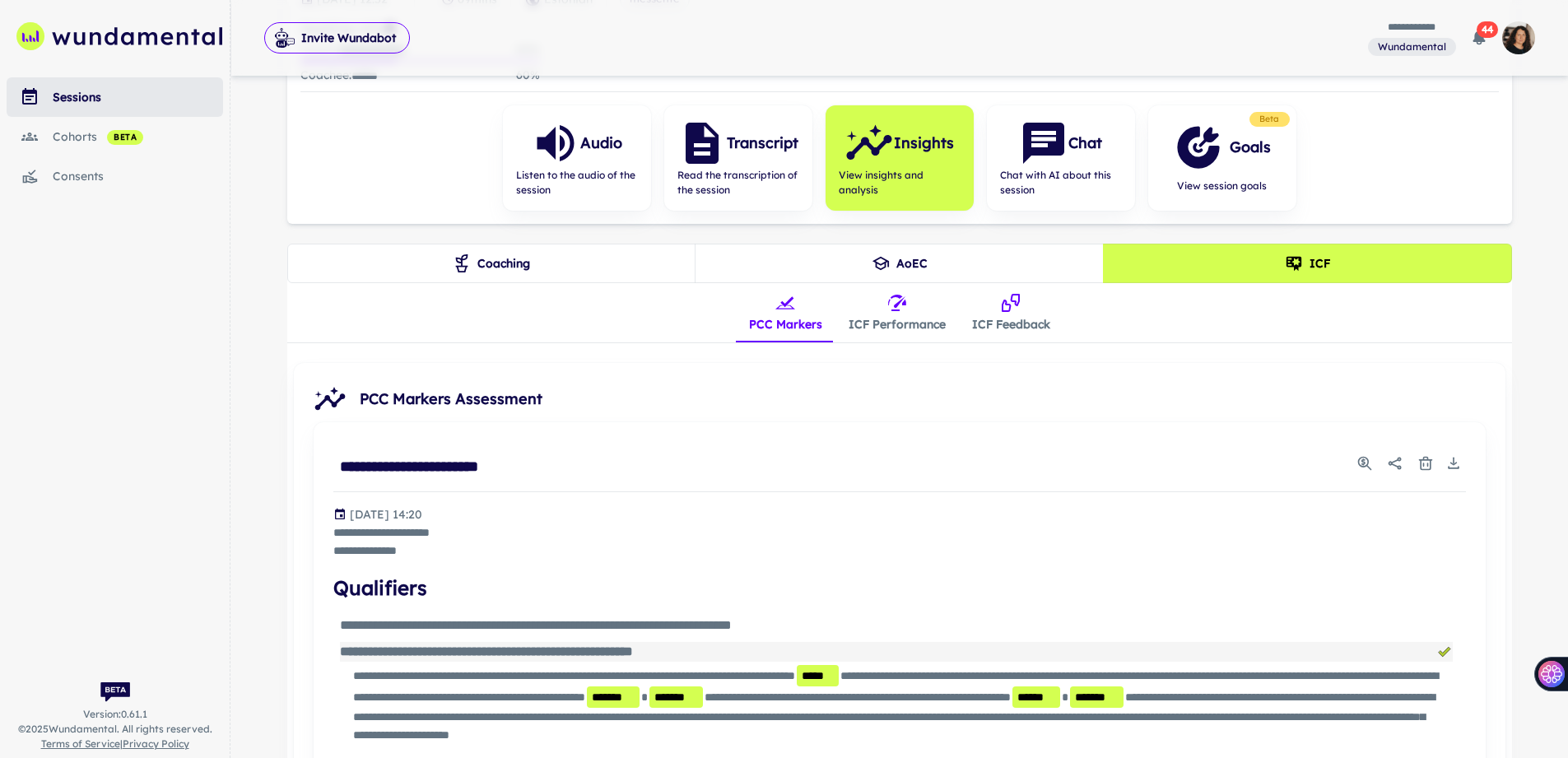
scroll to position [361, 0]
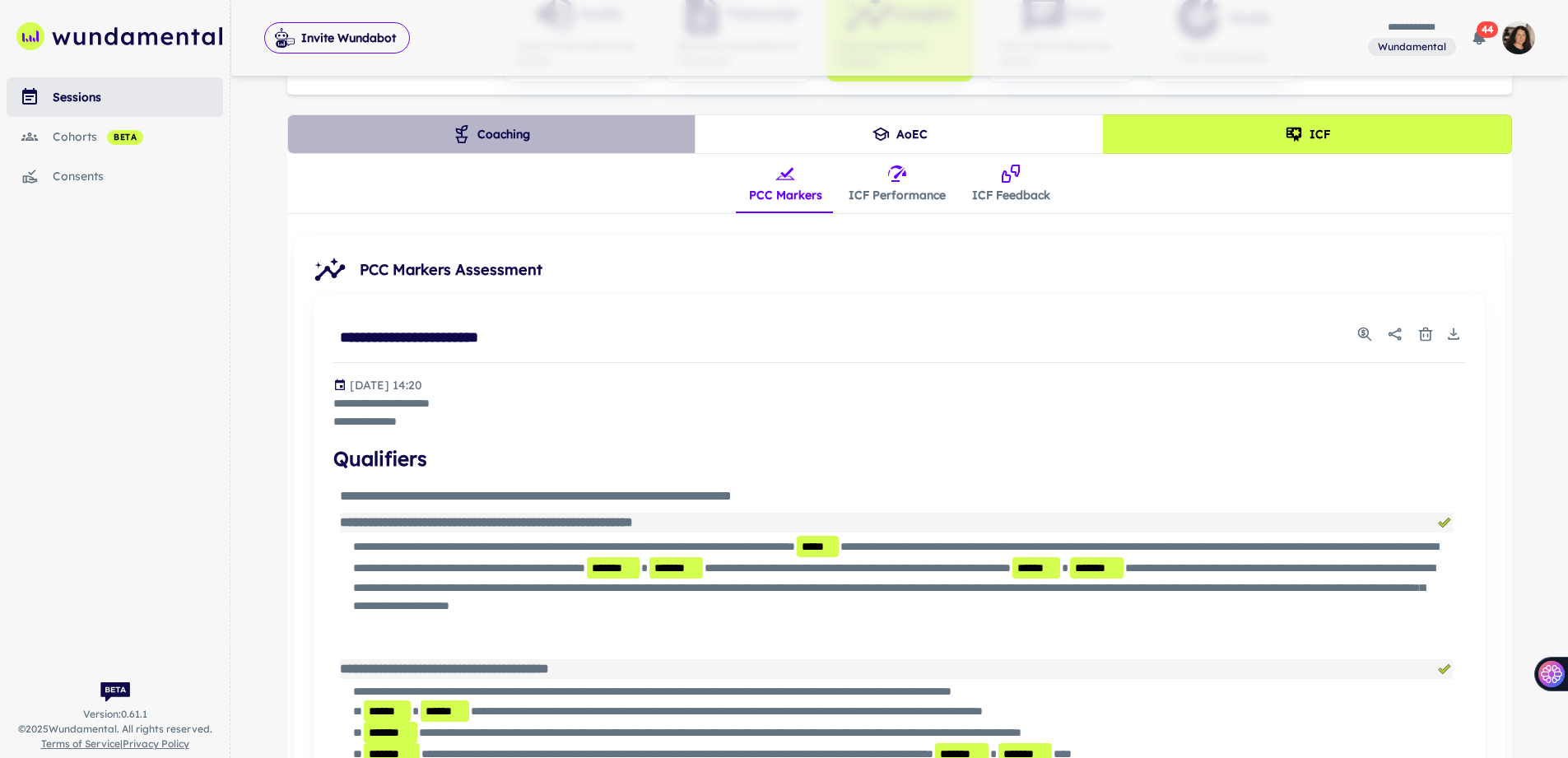
click at [563, 131] on button "Coaching" at bounding box center [492, 134] width 409 height 40
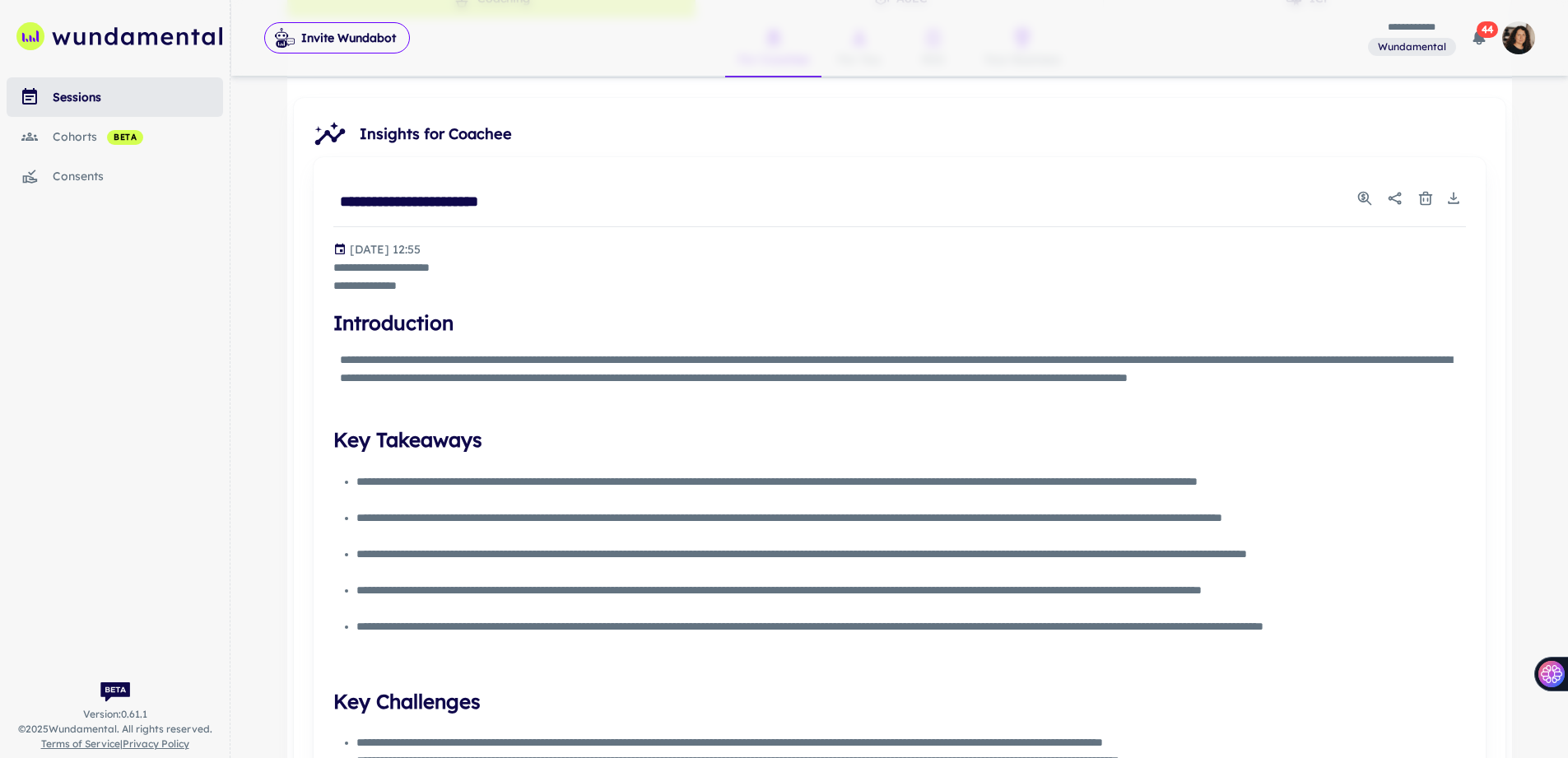
scroll to position [501, 0]
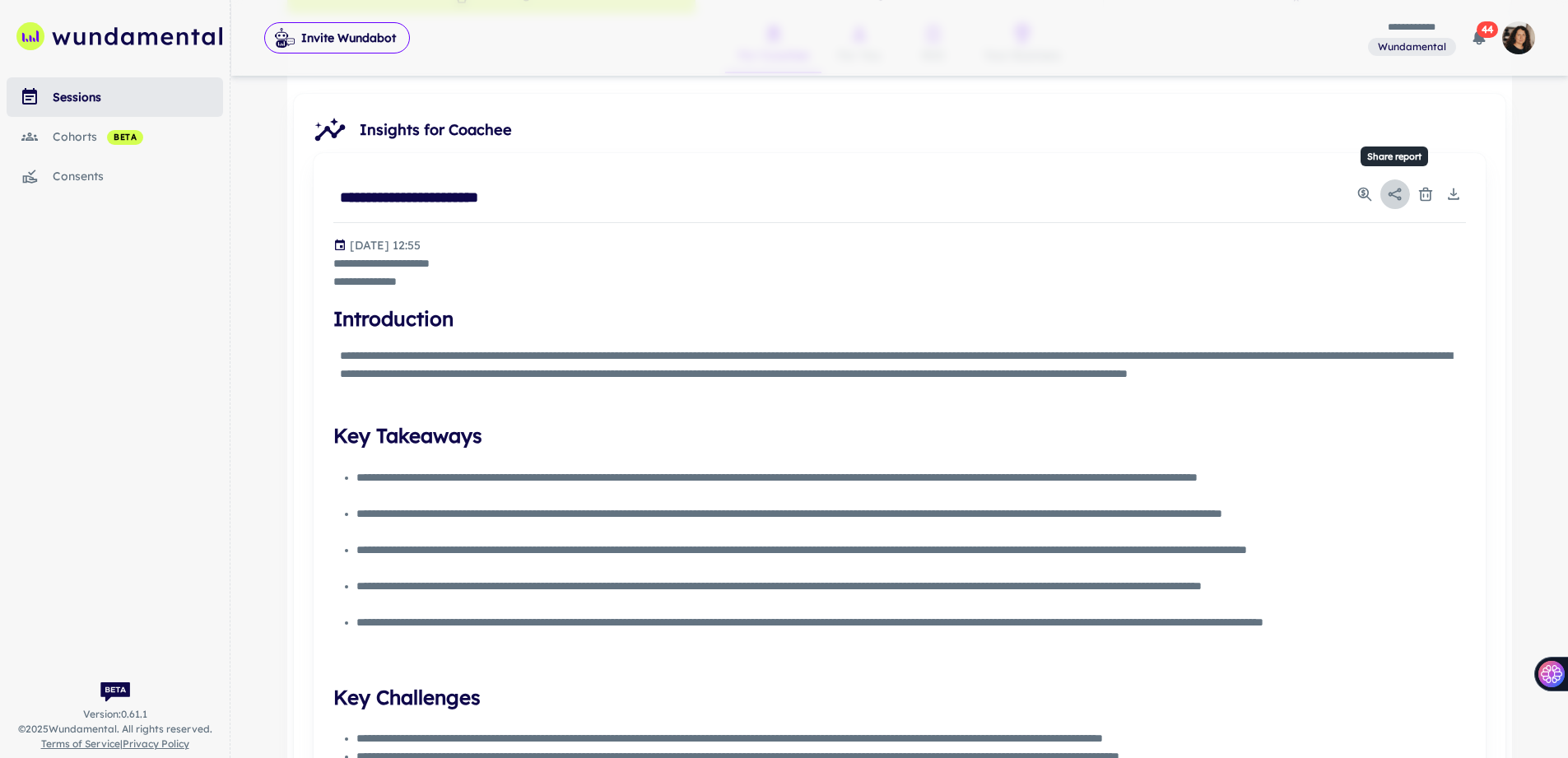
click at [1399, 195] on icon "Share report" at bounding box center [1393, 194] width 13 height 12
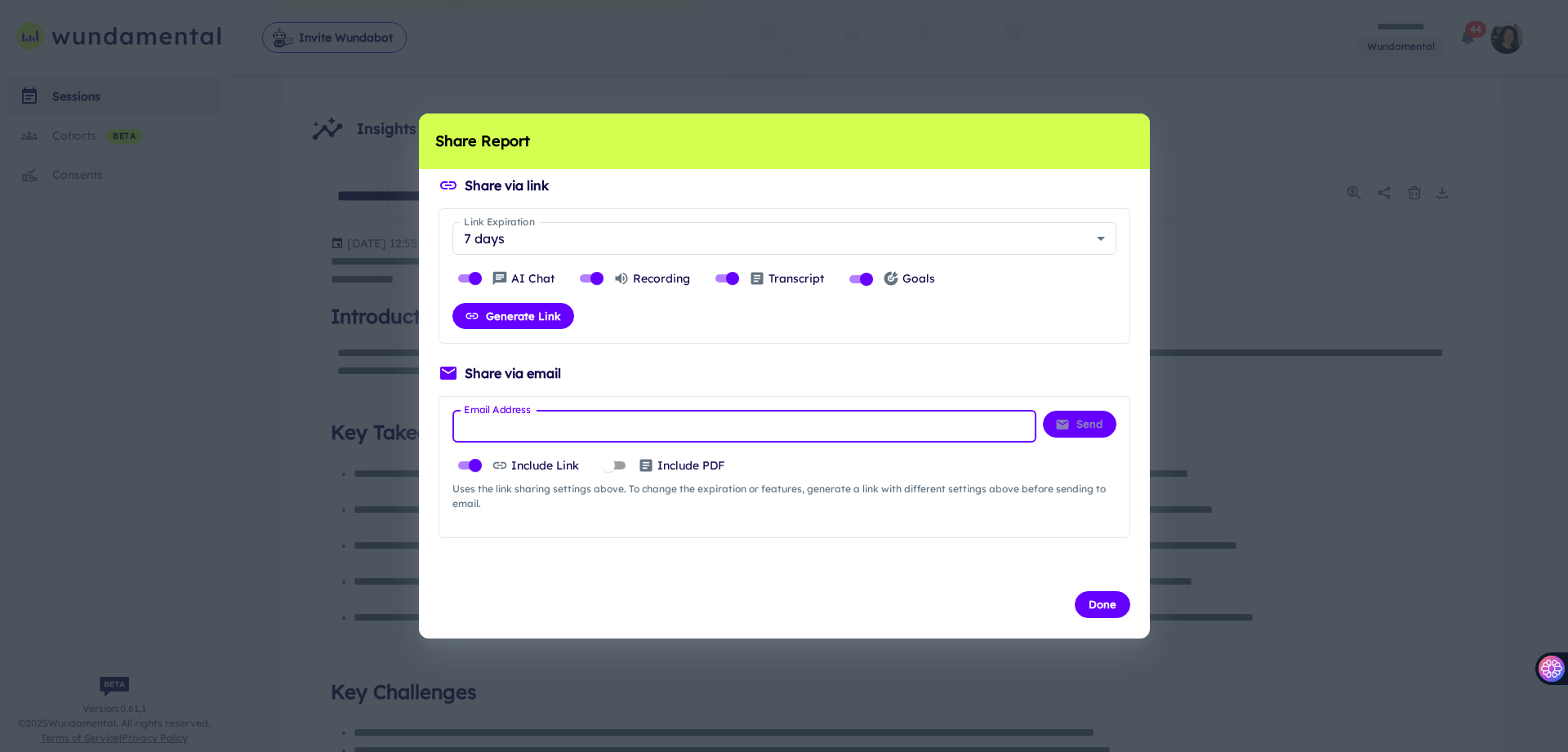
click at [745, 429] on input "Email Address" at bounding box center [744, 425] width 584 height 33
type input "**********"
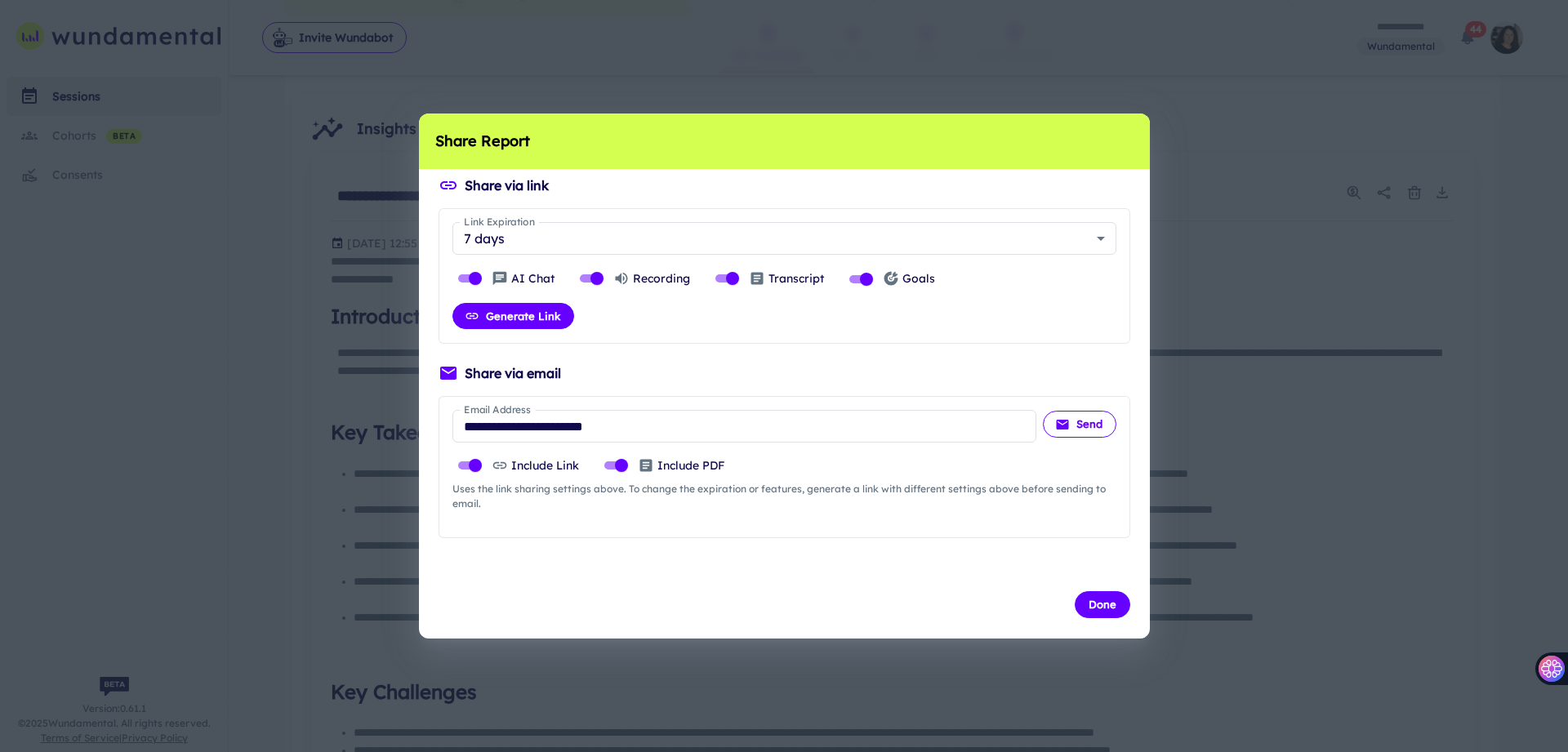
click at [1087, 430] on button "Send" at bounding box center [1079, 423] width 74 height 26
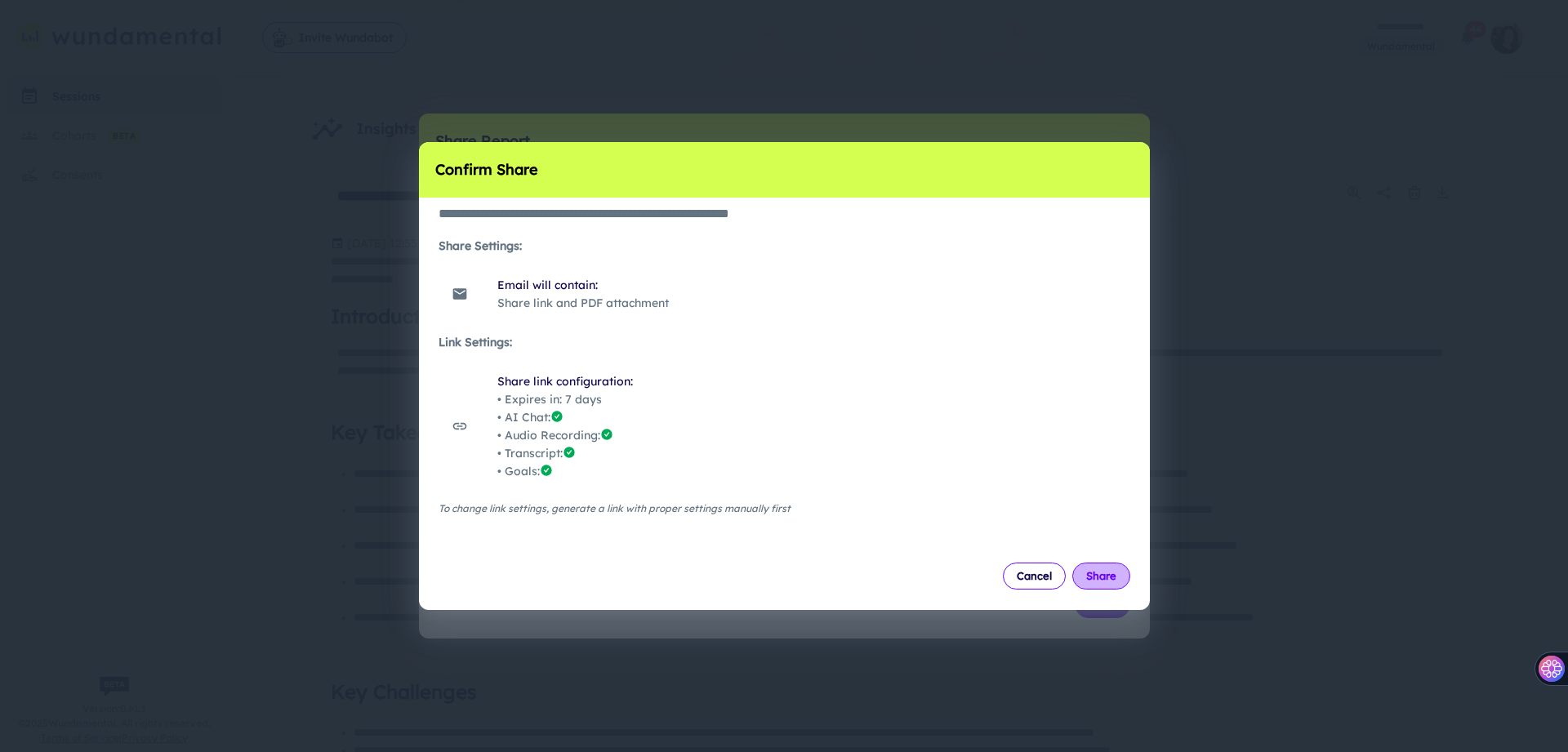
click at [1092, 568] on button "Share" at bounding box center [1101, 575] width 58 height 26
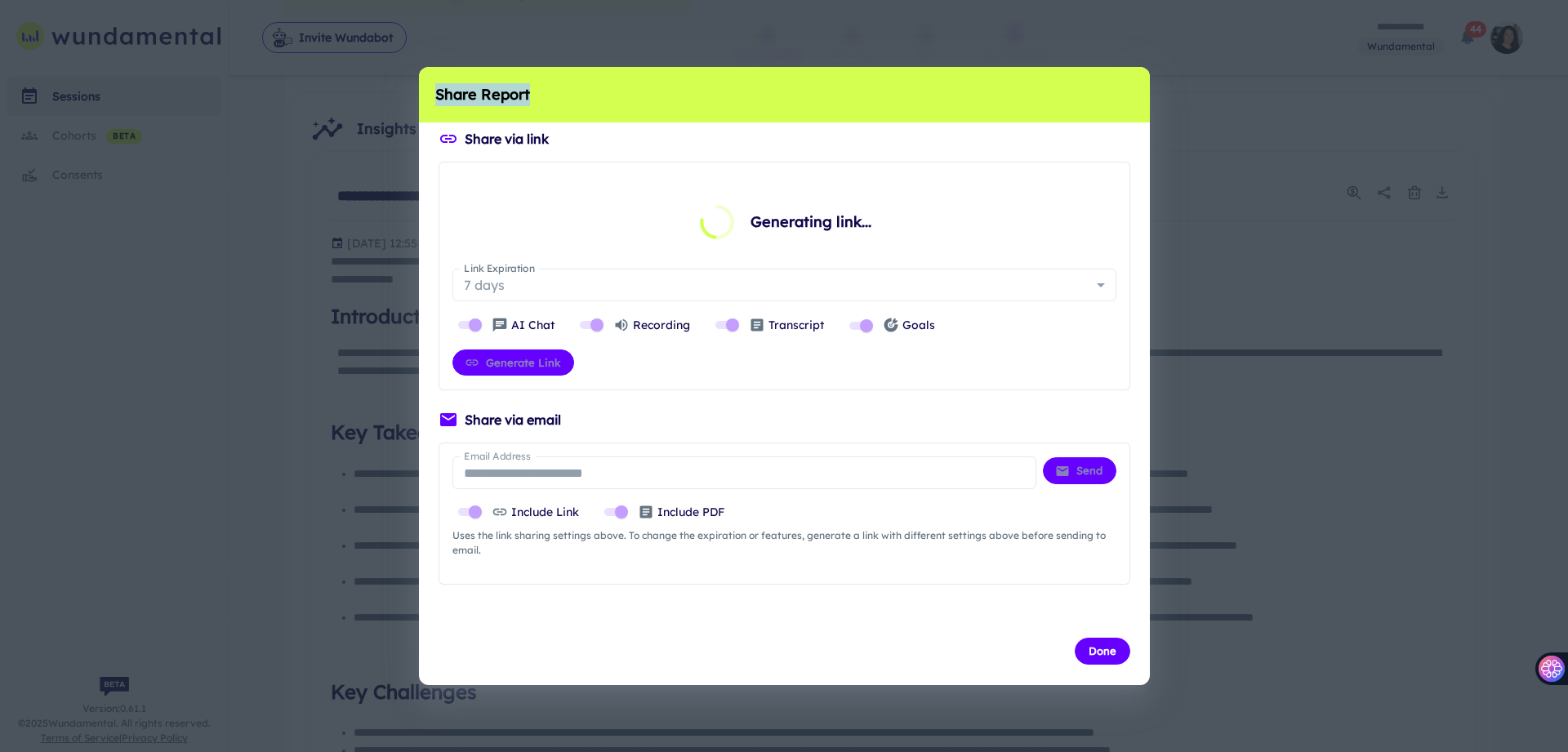
drag, startPoint x: 867, startPoint y: 82, endPoint x: 926, endPoint y: 94, distance: 60.2
click at [926, 94] on h2 "Share Report" at bounding box center [785, 94] width 731 height 55
click at [947, 81] on h2 "Share Report" at bounding box center [785, 94] width 731 height 55
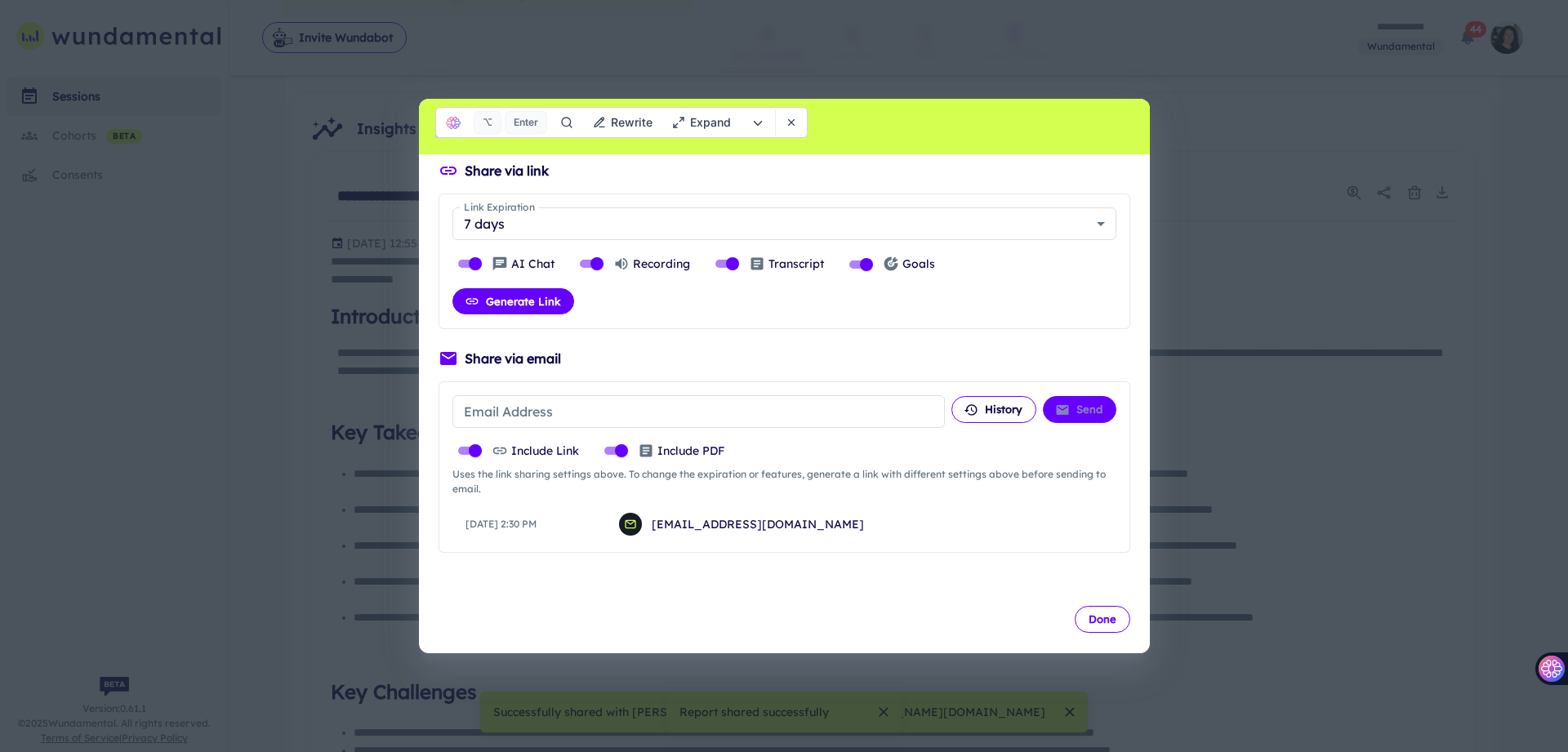
click at [1093, 616] on button "Done" at bounding box center [1102, 618] width 55 height 26
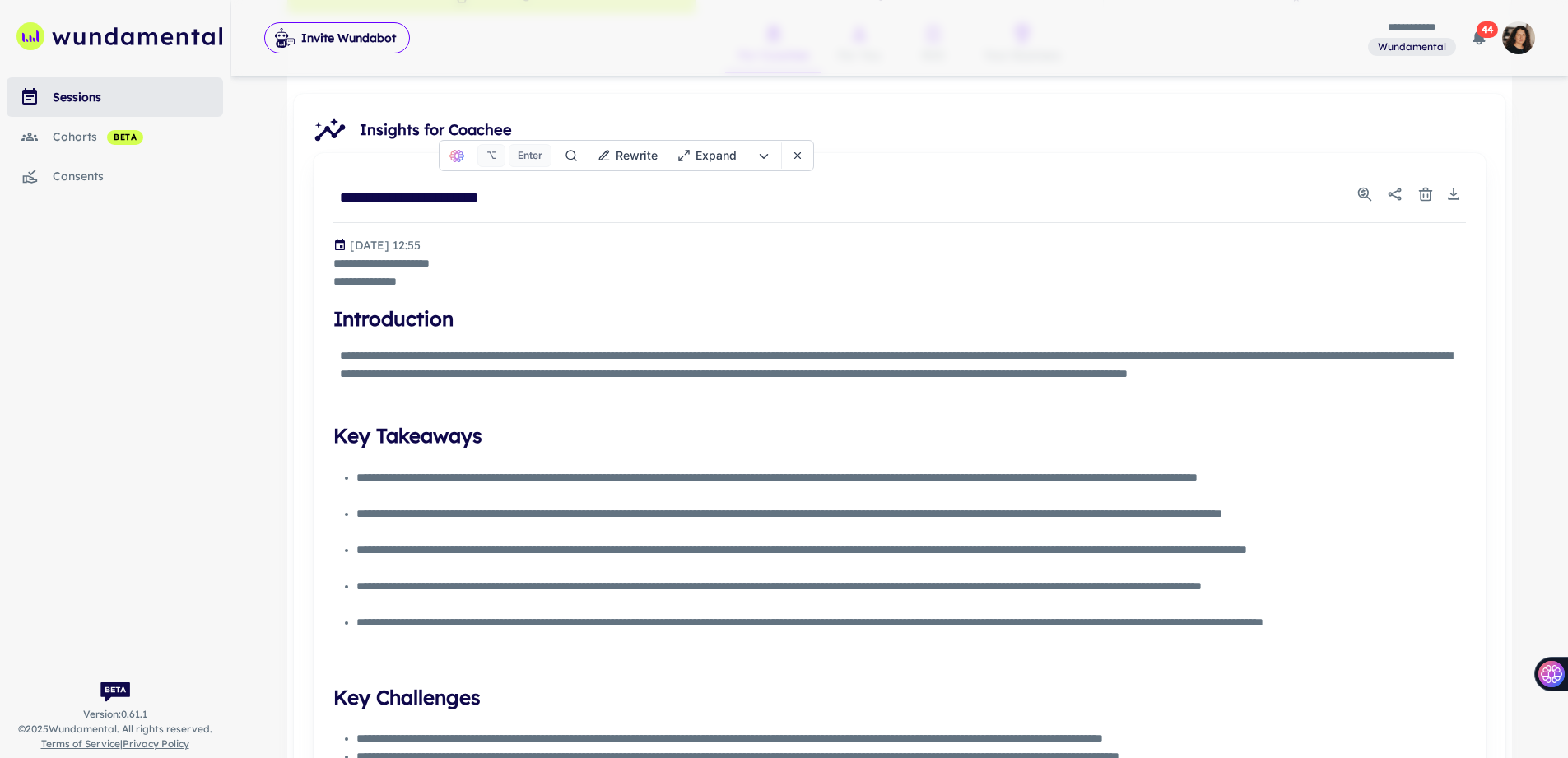
click at [97, 98] on div "sessions" at bounding box center [137, 97] width 170 height 18
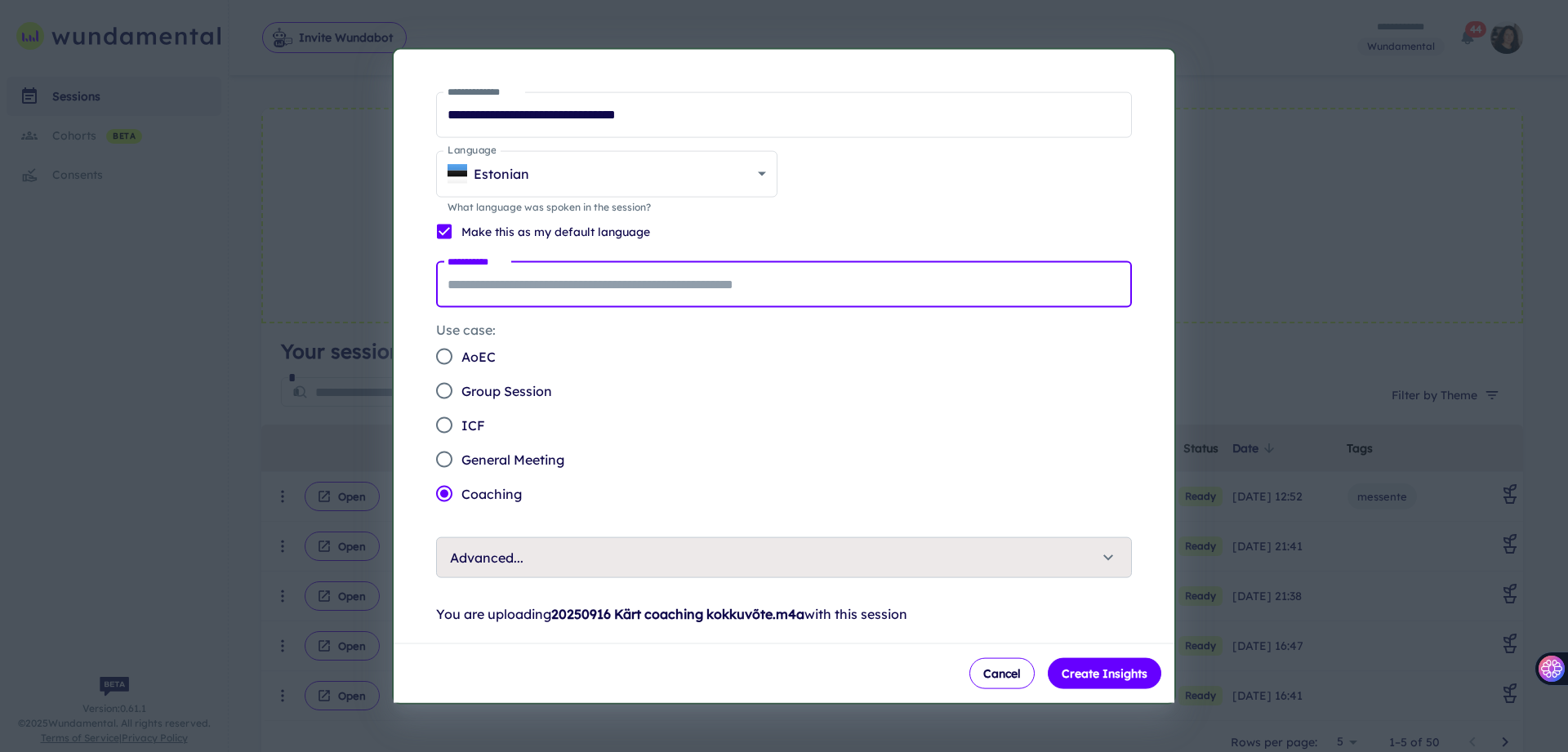
click at [503, 293] on input "**********" at bounding box center [784, 284] width 696 height 46
type input "****"
click at [1112, 678] on button "Create Insights" at bounding box center [1104, 673] width 113 height 31
